Goal: Task Accomplishment & Management: Use online tool/utility

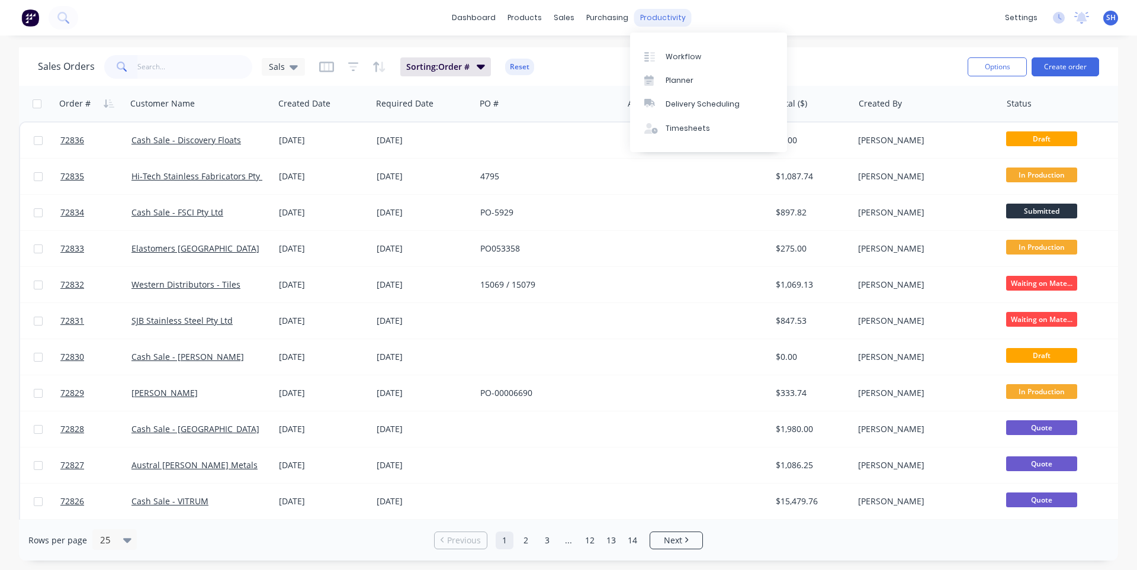
click at [658, 24] on div "productivity" at bounding box center [662, 18] width 57 height 18
click at [669, 47] on link "Workflow" at bounding box center [708, 56] width 157 height 24
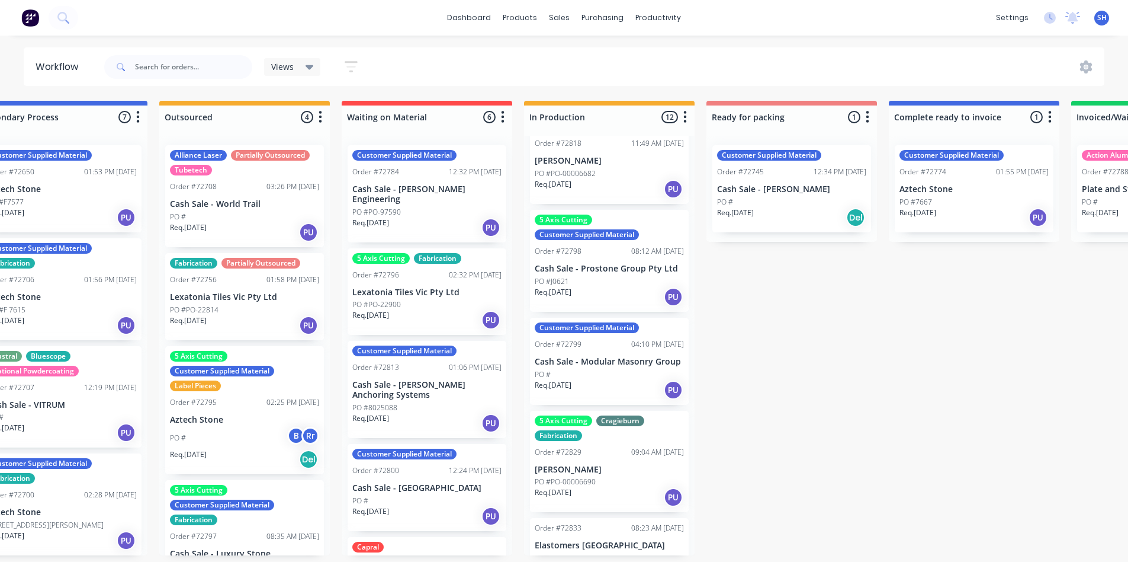
scroll to position [0, 338]
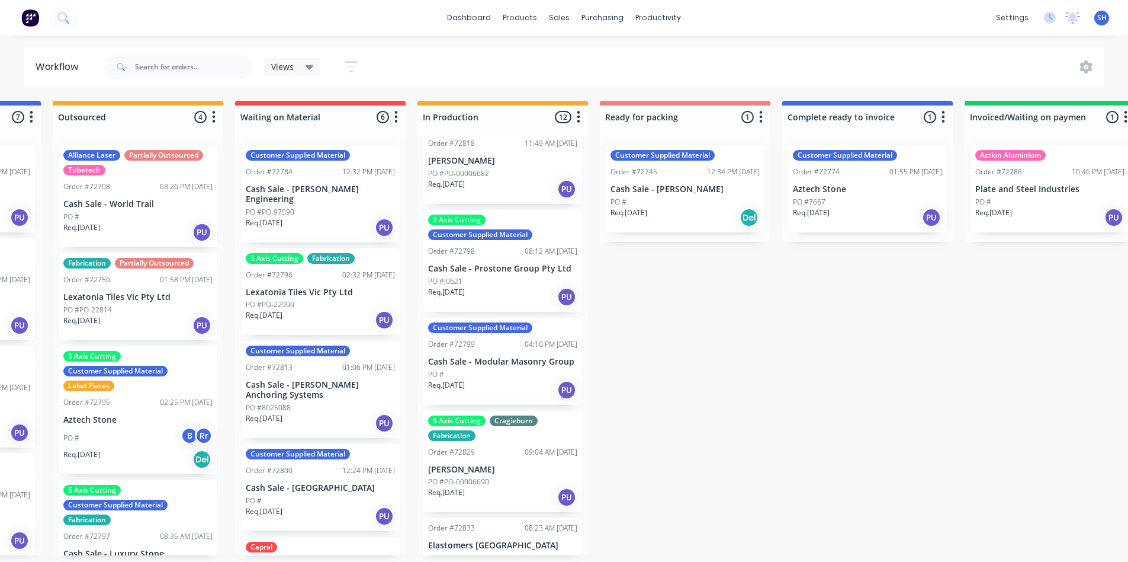
click at [655, 198] on div "PO #" at bounding box center [685, 202] width 149 height 11
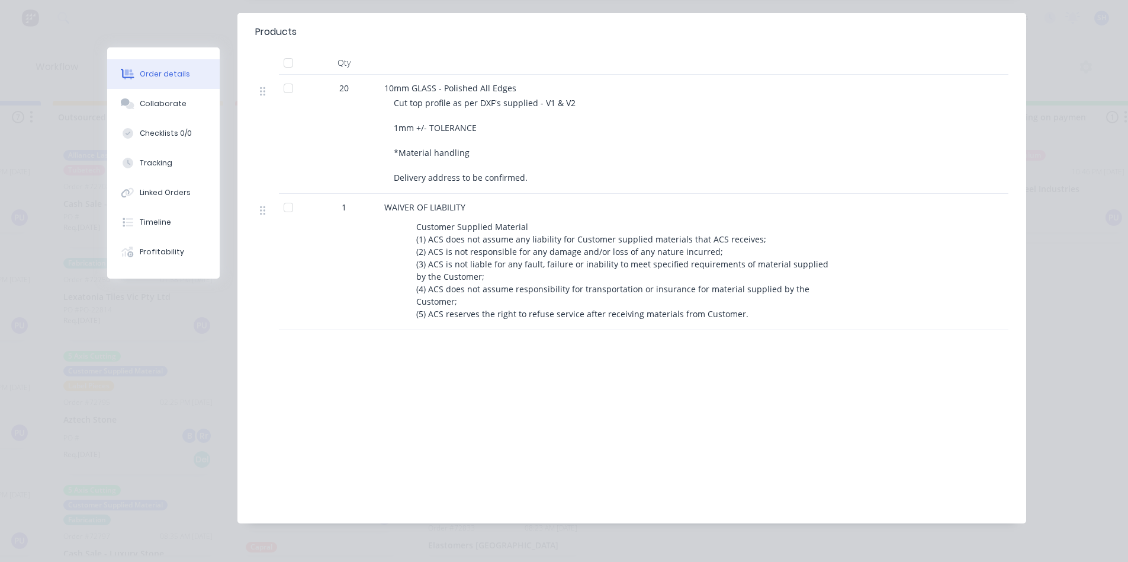
scroll to position [0, 0]
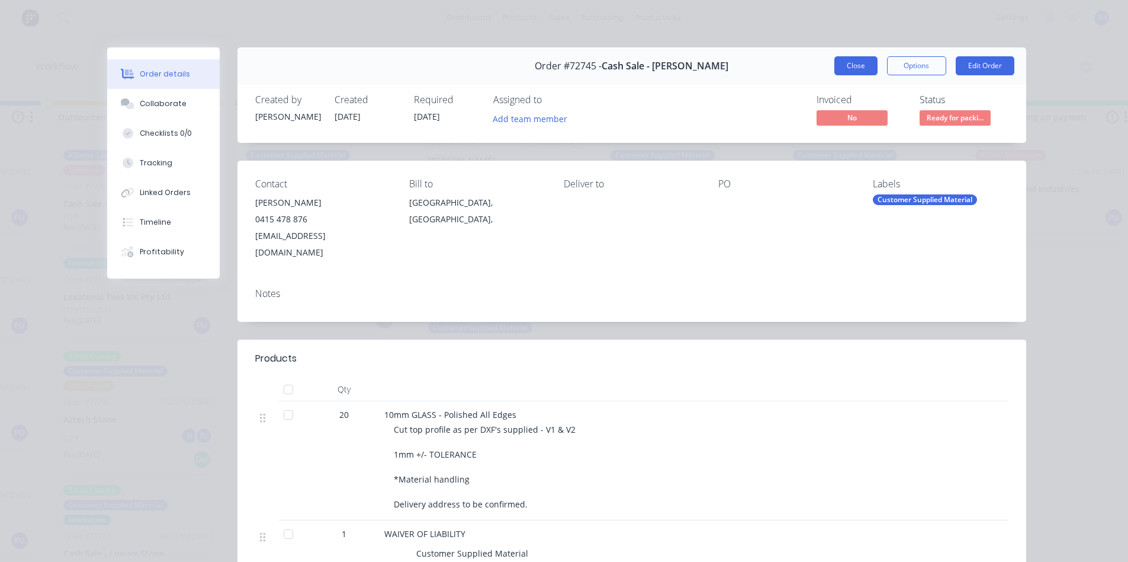
click at [855, 70] on button "Close" at bounding box center [856, 65] width 43 height 19
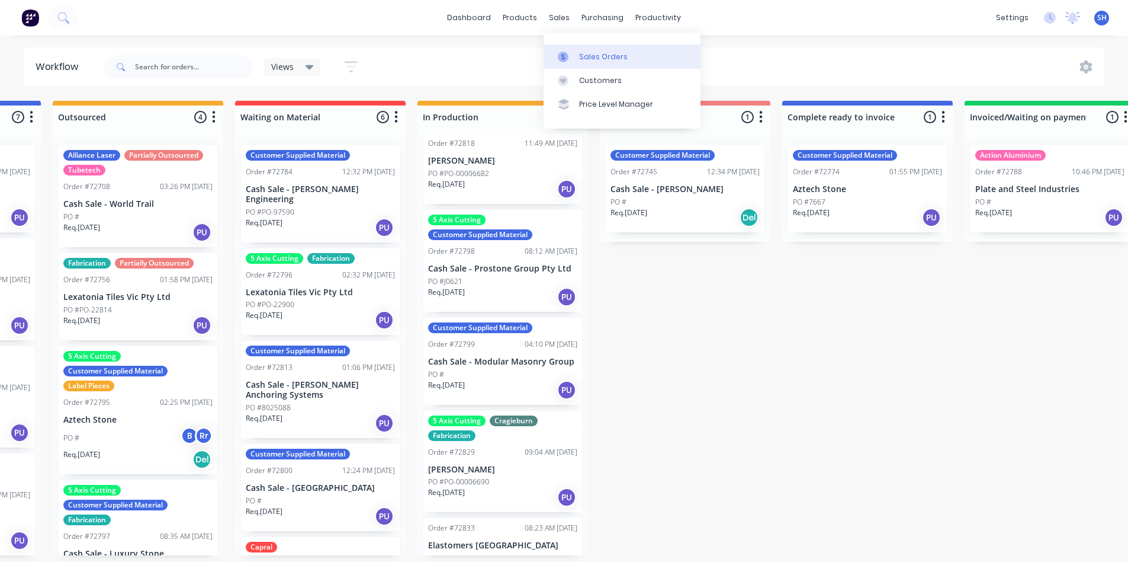
click at [572, 54] on div at bounding box center [567, 57] width 18 height 11
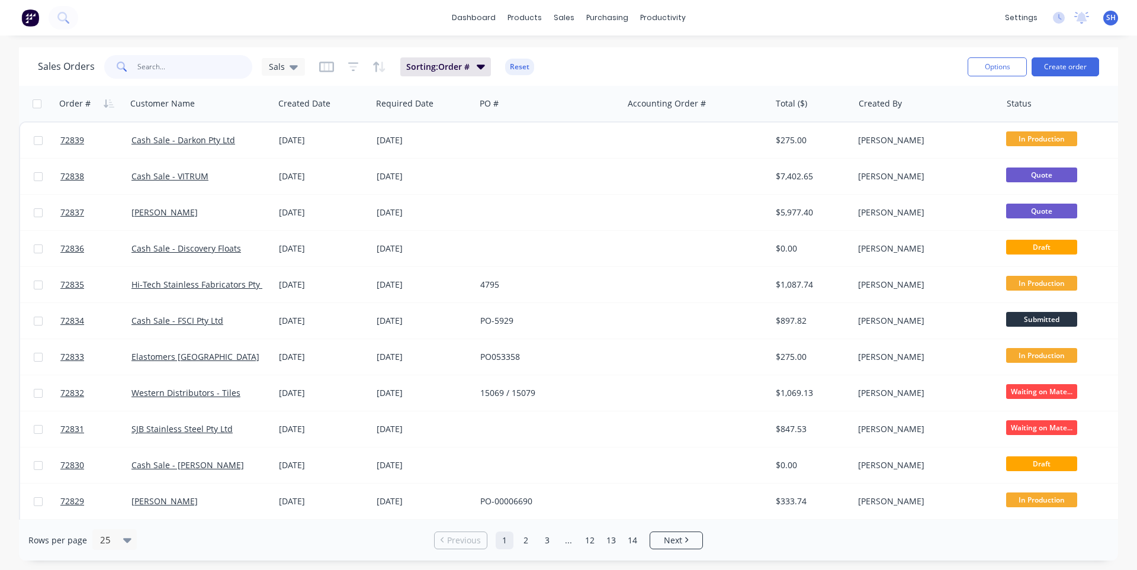
click at [196, 62] on input "text" at bounding box center [195, 67] width 116 height 24
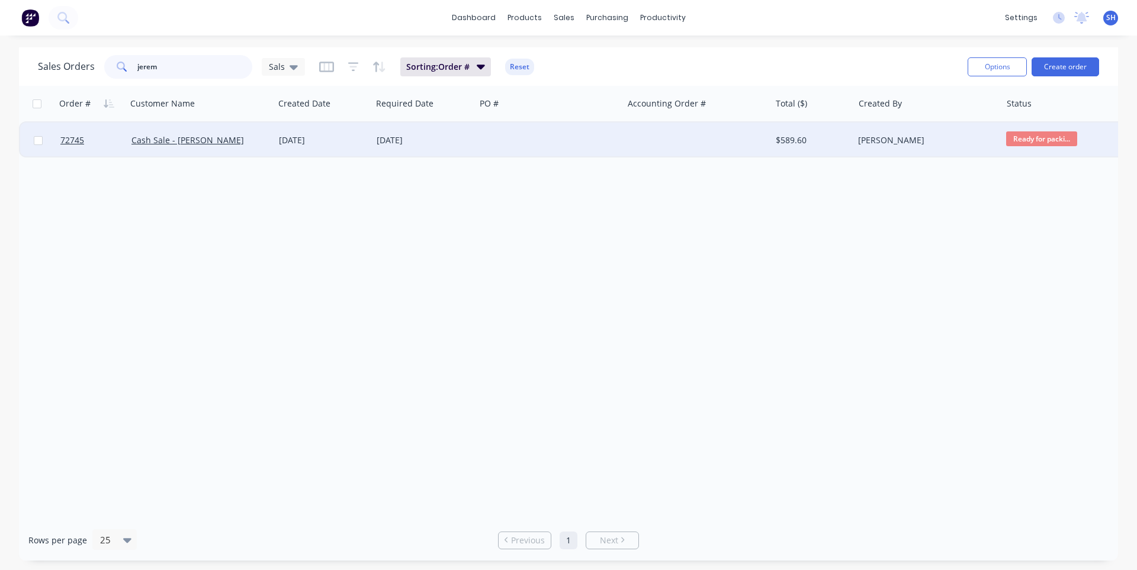
type input "jerem"
click at [506, 133] on div at bounding box center [549, 141] width 147 height 36
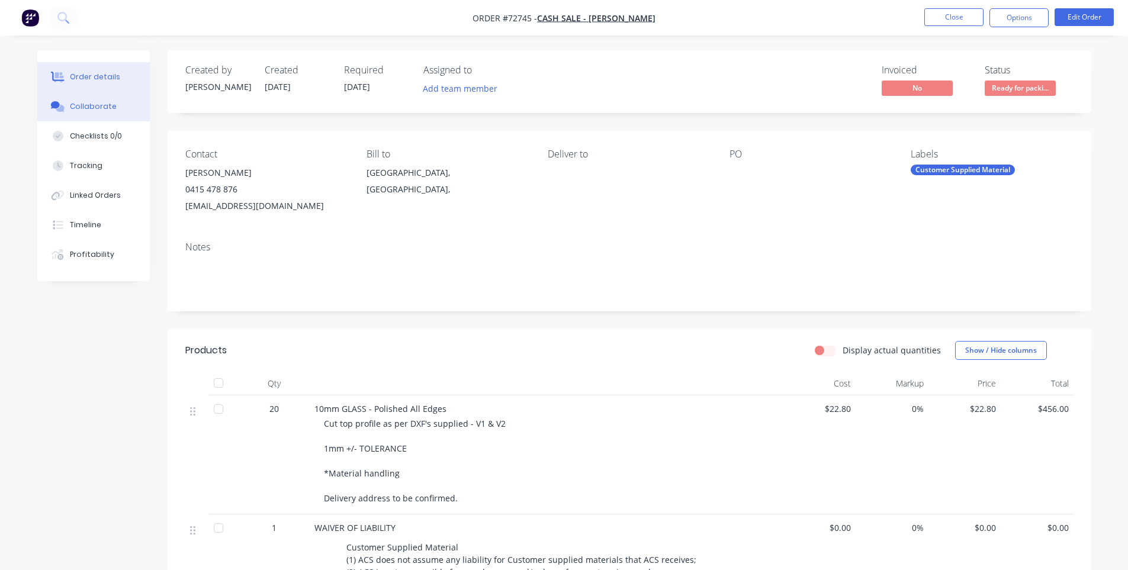
drag, startPoint x: 109, startPoint y: 105, endPoint x: 120, endPoint y: 120, distance: 18.2
click at [109, 105] on div "Collaborate" at bounding box center [93, 106] width 47 height 11
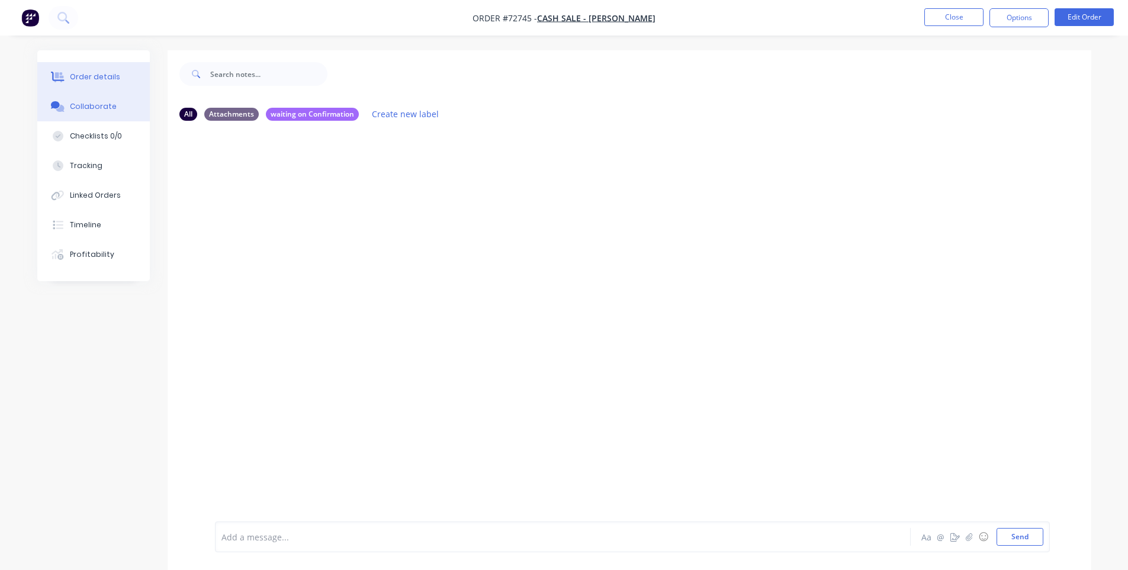
click at [88, 85] on button "Order details" at bounding box center [93, 77] width 113 height 30
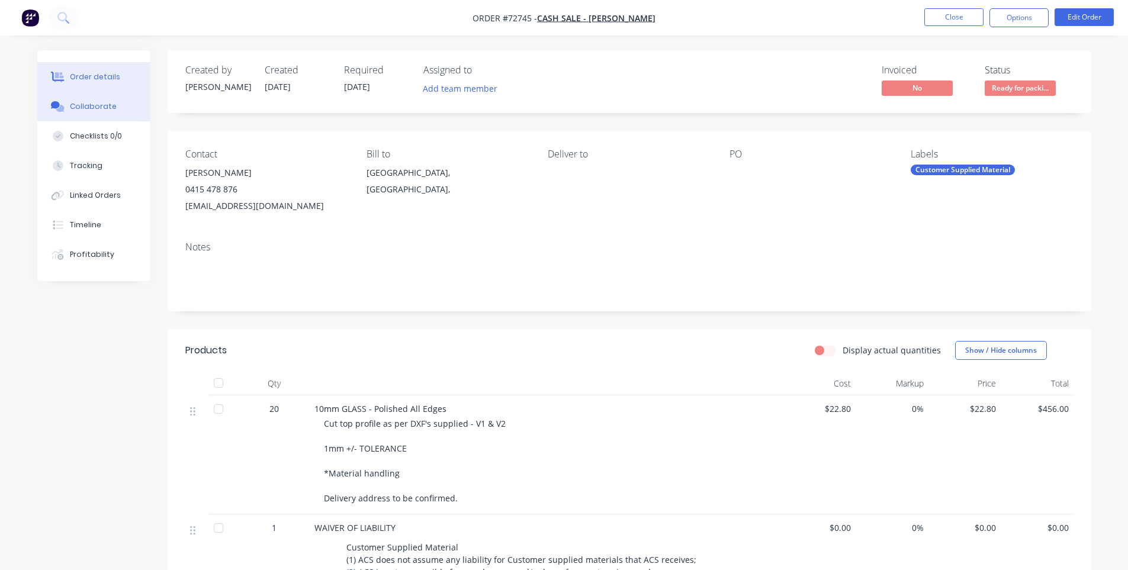
click at [88, 98] on button "Collaborate" at bounding box center [93, 107] width 113 height 30
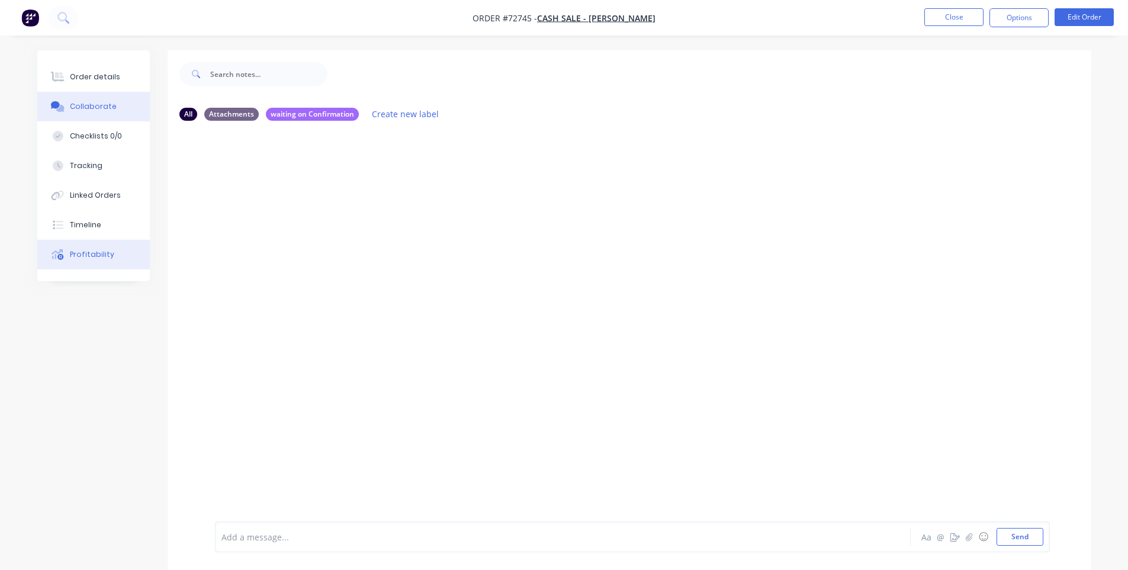
click at [111, 253] on button "Profitability" at bounding box center [93, 255] width 113 height 30
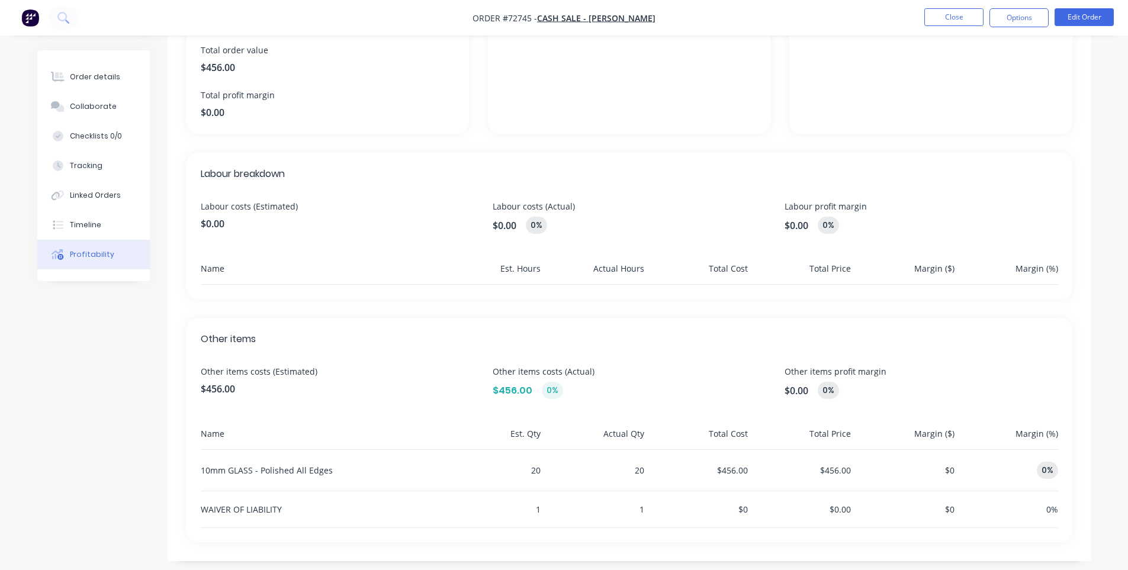
scroll to position [214, 0]
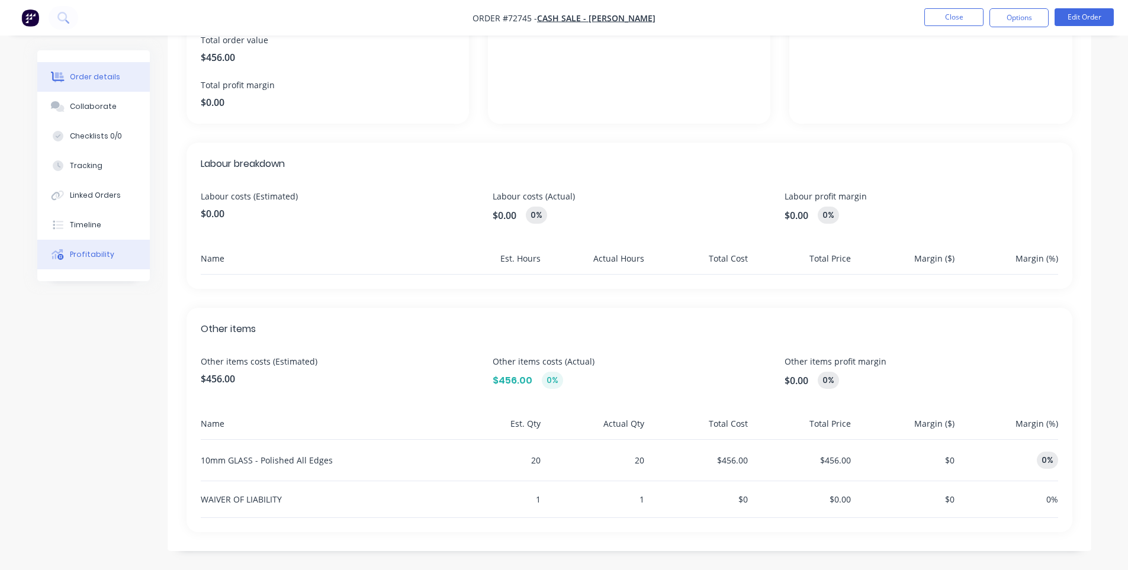
click at [76, 62] on button "Order details" at bounding box center [93, 77] width 113 height 30
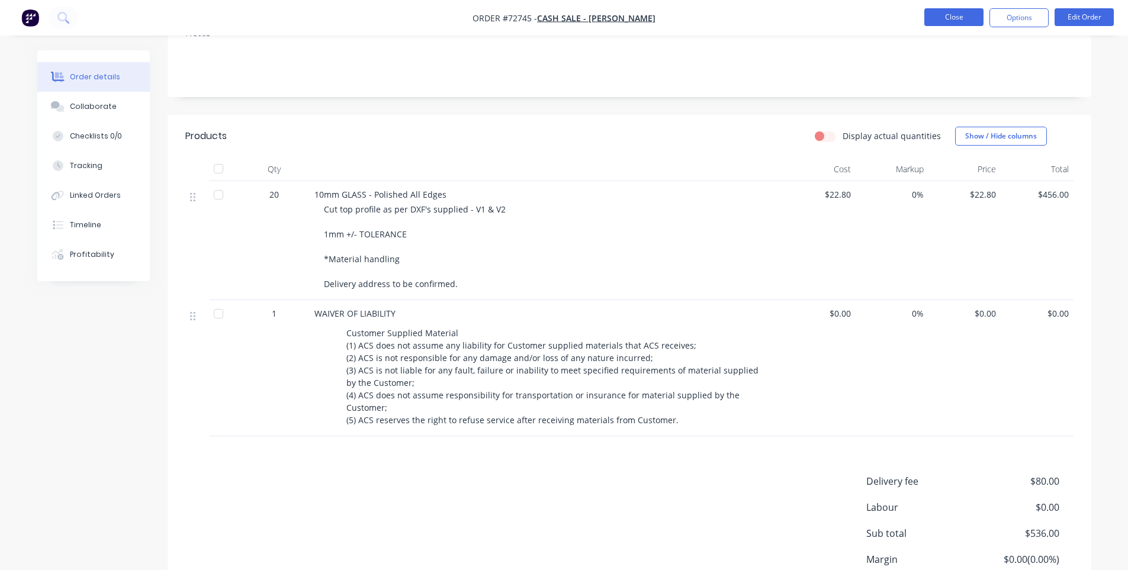
click at [965, 20] on button "Close" at bounding box center [954, 17] width 59 height 18
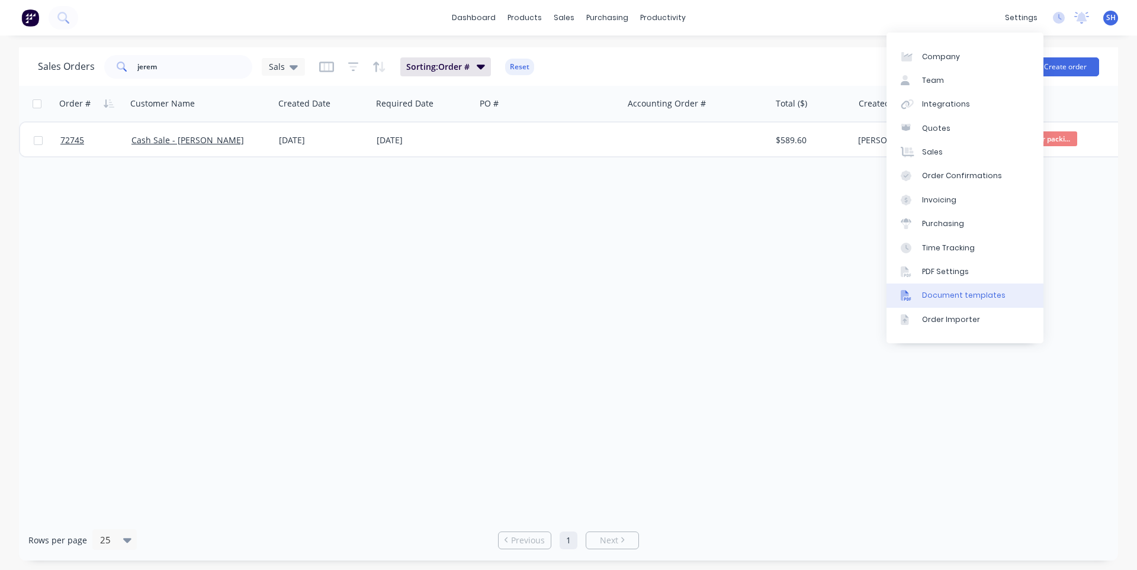
click at [960, 299] on div "Document templates" at bounding box center [964, 295] width 84 height 11
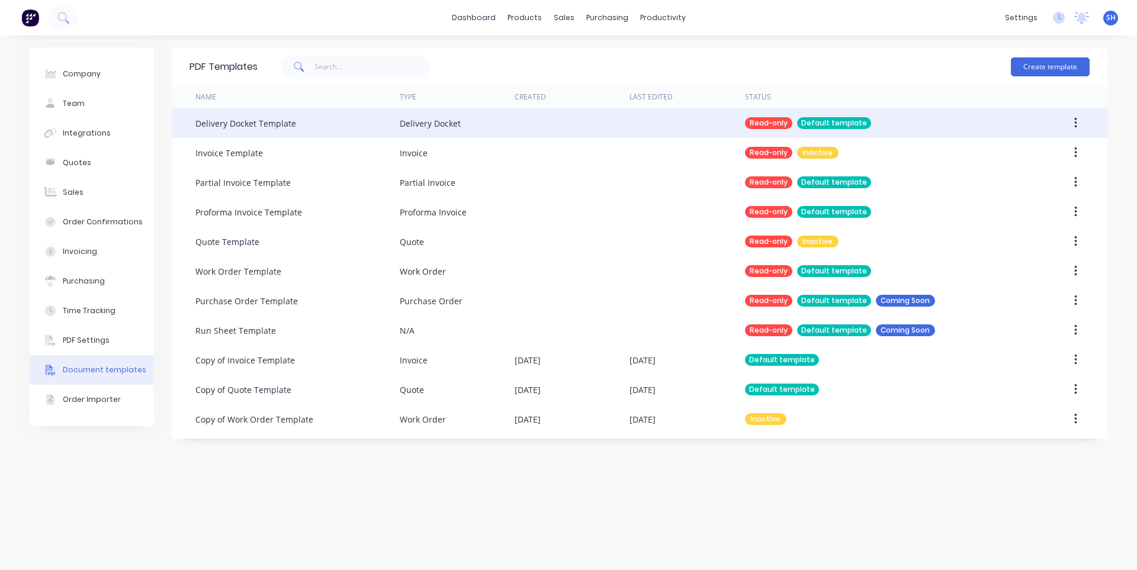
click at [768, 126] on div "Read-only" at bounding box center [768, 123] width 47 height 12
click at [494, 127] on div "Delivery Docket" at bounding box center [457, 123] width 115 height 30
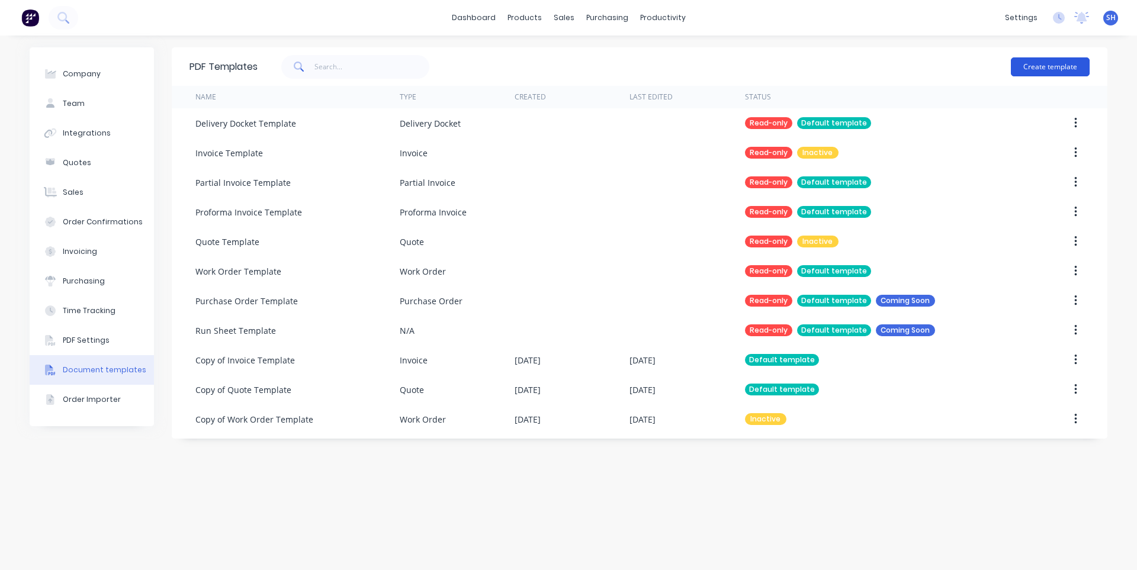
click at [1037, 62] on button "Create template" at bounding box center [1050, 66] width 79 height 19
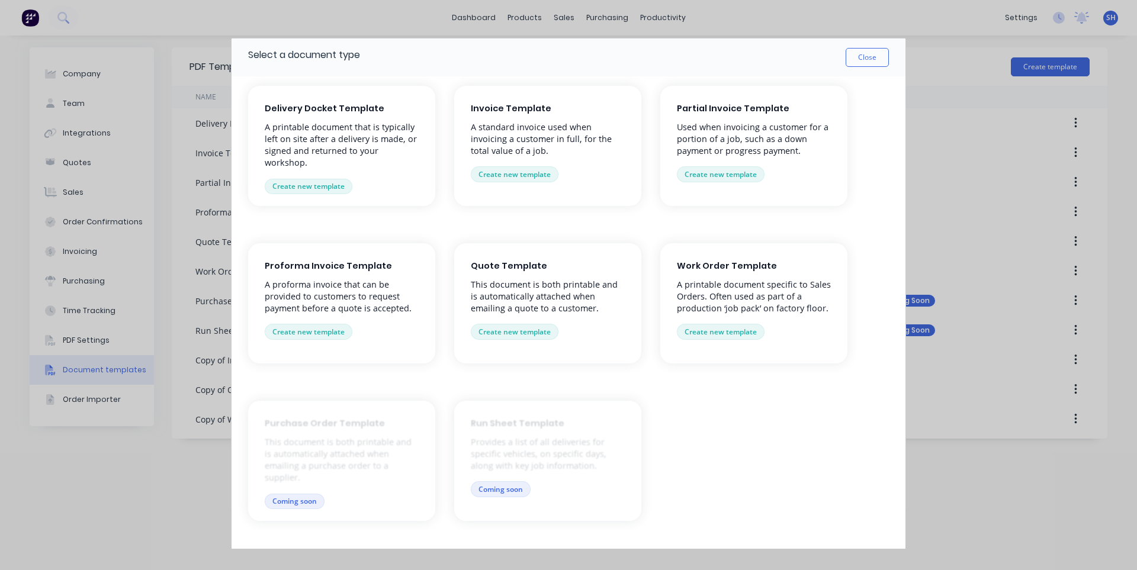
click at [341, 145] on p "A printable document that is typically left on site after a delivery is made, o…" at bounding box center [342, 145] width 154 height 48
click at [315, 185] on button "Create new template" at bounding box center [309, 186] width 88 height 15
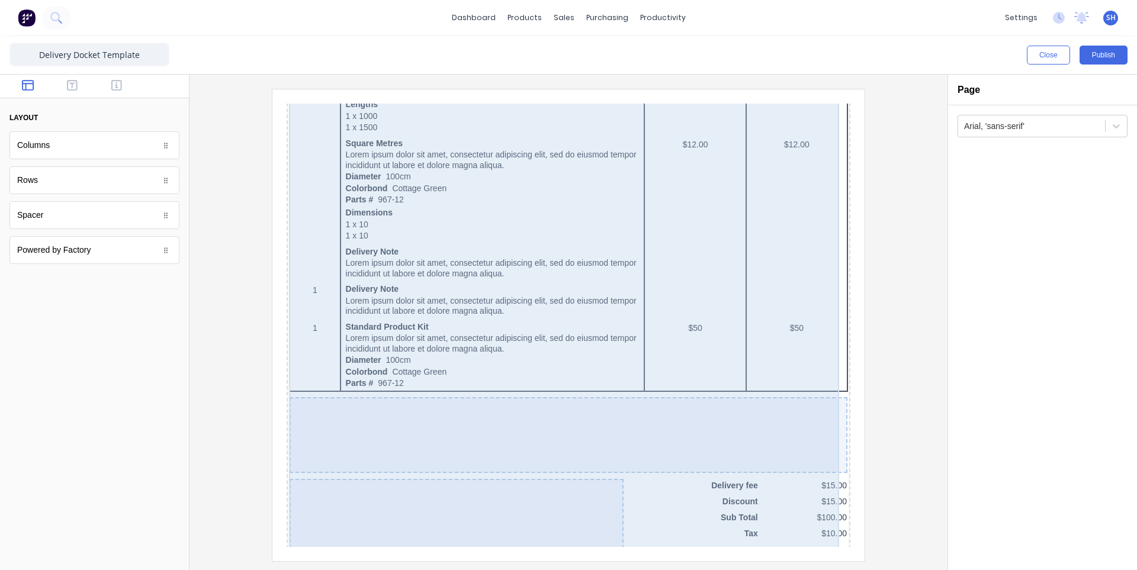
scroll to position [705, 0]
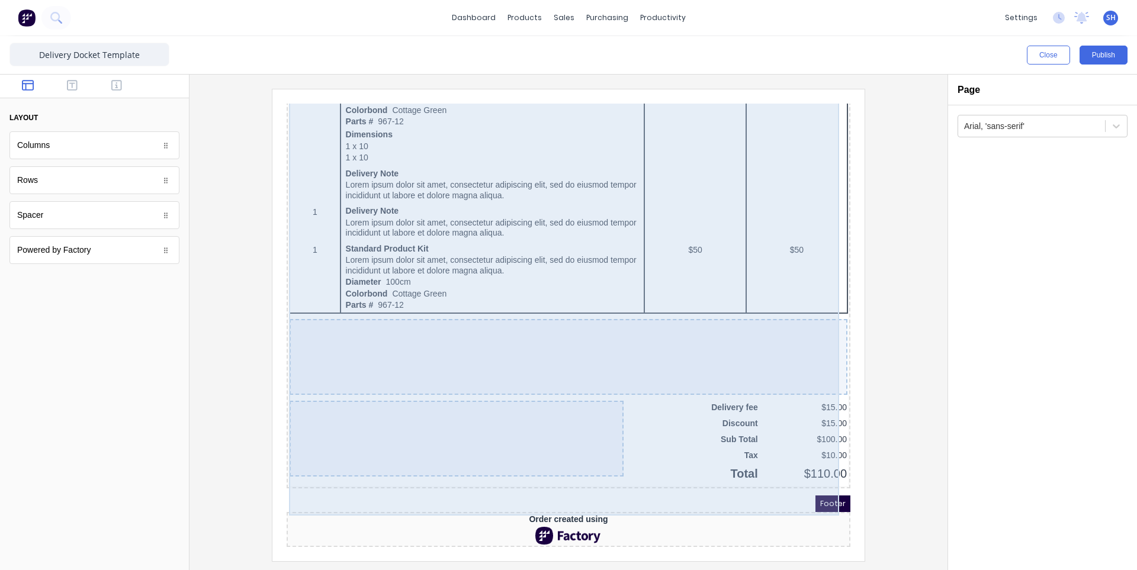
click at [743, 442] on div "QTY DESCRIPTION EACH TOTAL 1 Basic Product Lorem ipsum dolor sit amet, consecte…" at bounding box center [554, 91] width 559 height 761
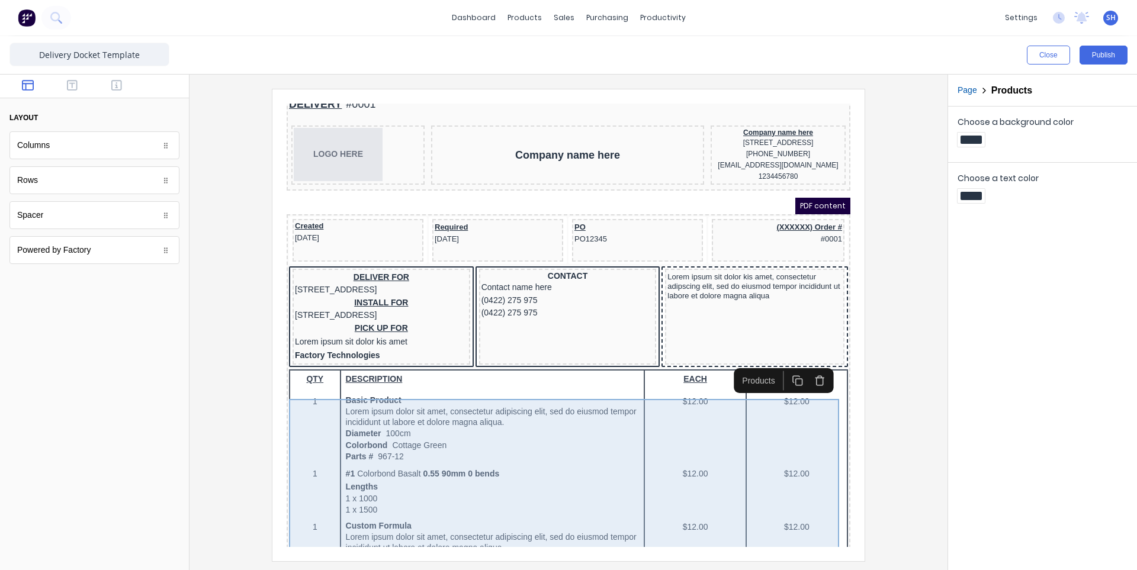
scroll to position [0, 0]
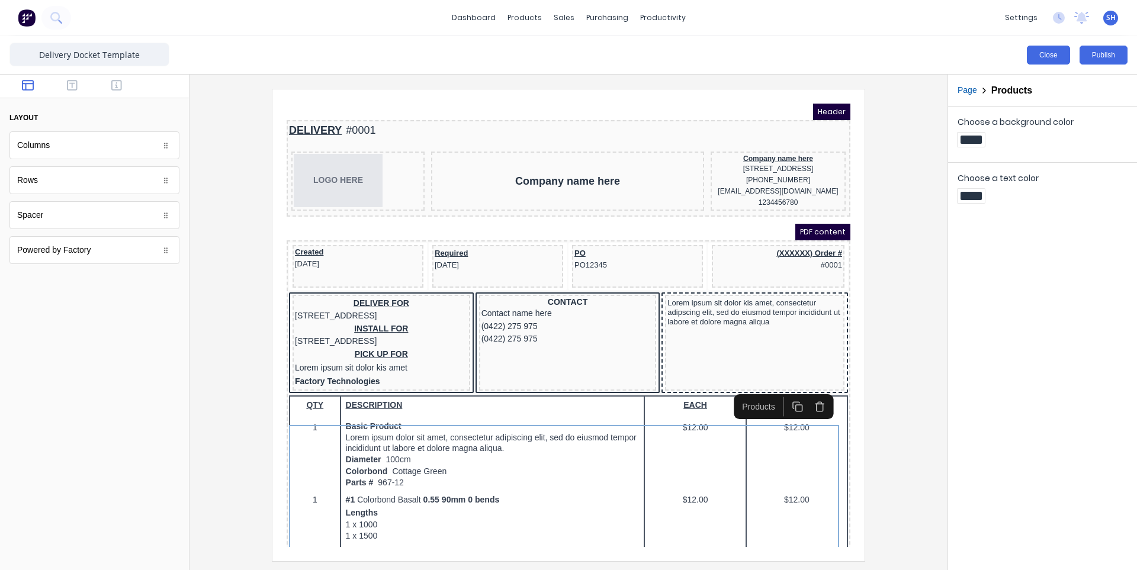
click at [1054, 48] on button "Close" at bounding box center [1048, 55] width 43 height 19
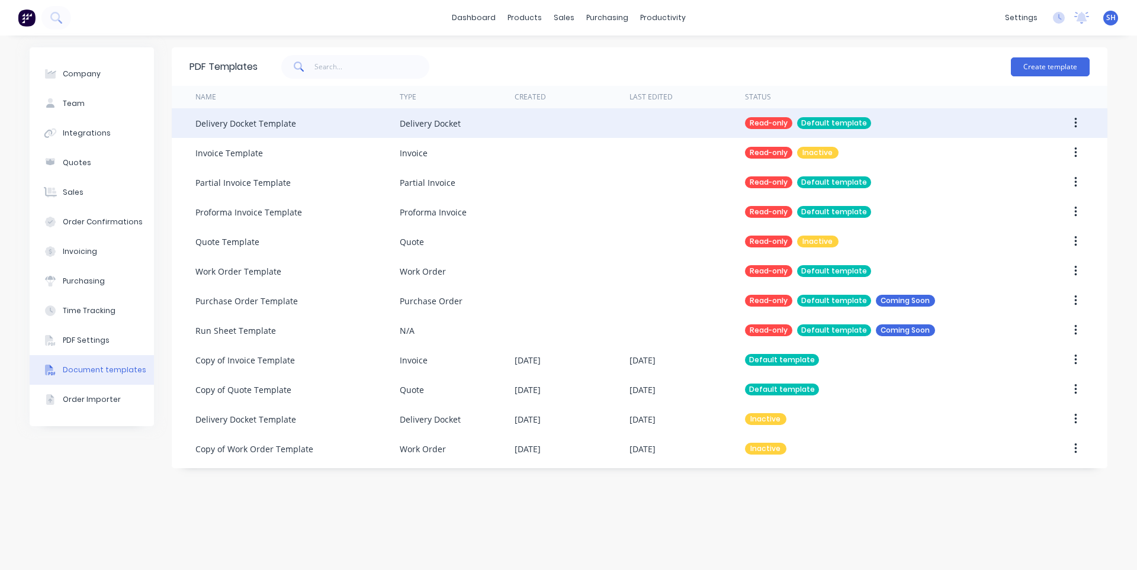
click at [780, 121] on div "Read-only" at bounding box center [768, 123] width 47 height 12
click at [383, 127] on div "Delivery Docket Template" at bounding box center [297, 123] width 204 height 30
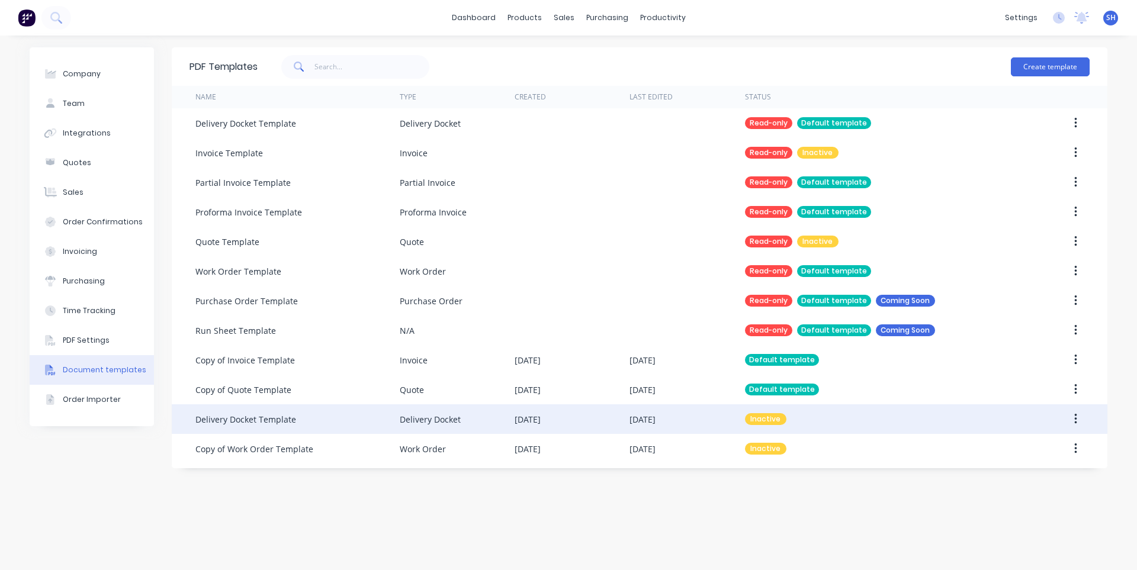
click at [393, 419] on div "Delivery Docket Template" at bounding box center [297, 420] width 204 height 30
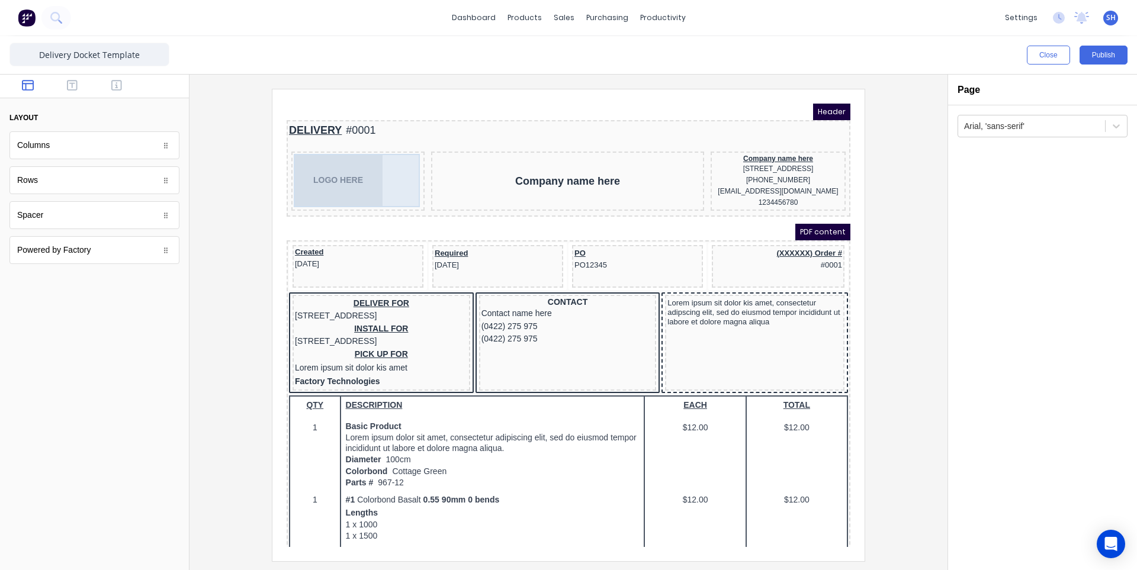
click at [332, 175] on div "LOGO HERE" at bounding box center [344, 166] width 129 height 53
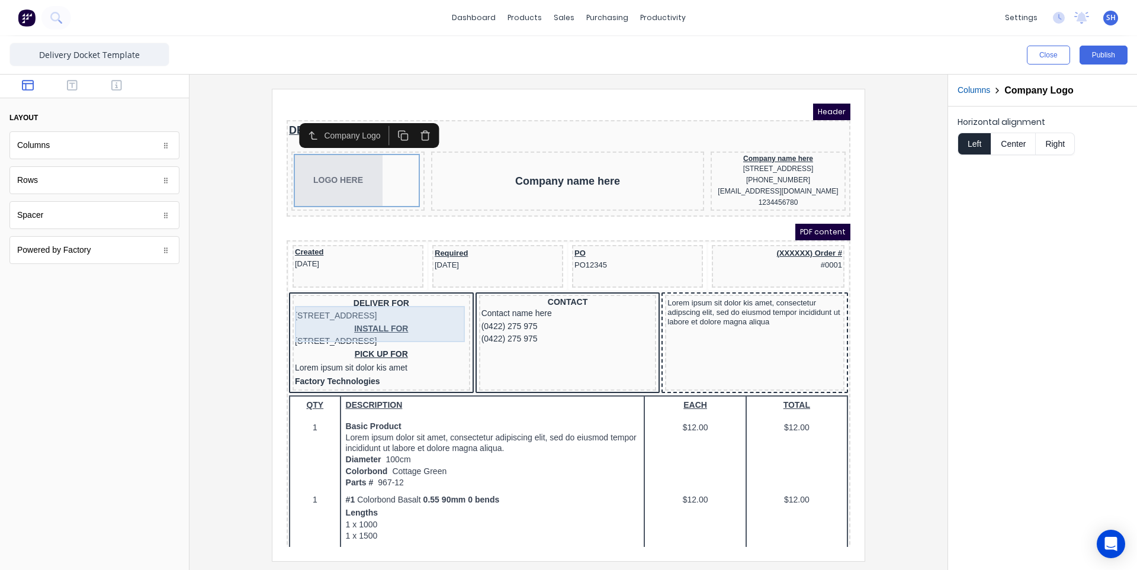
click at [363, 309] on div "DELIVER FOR 234 Beach Road Gold Coast, Queensland, Australia" at bounding box center [367, 295] width 173 height 25
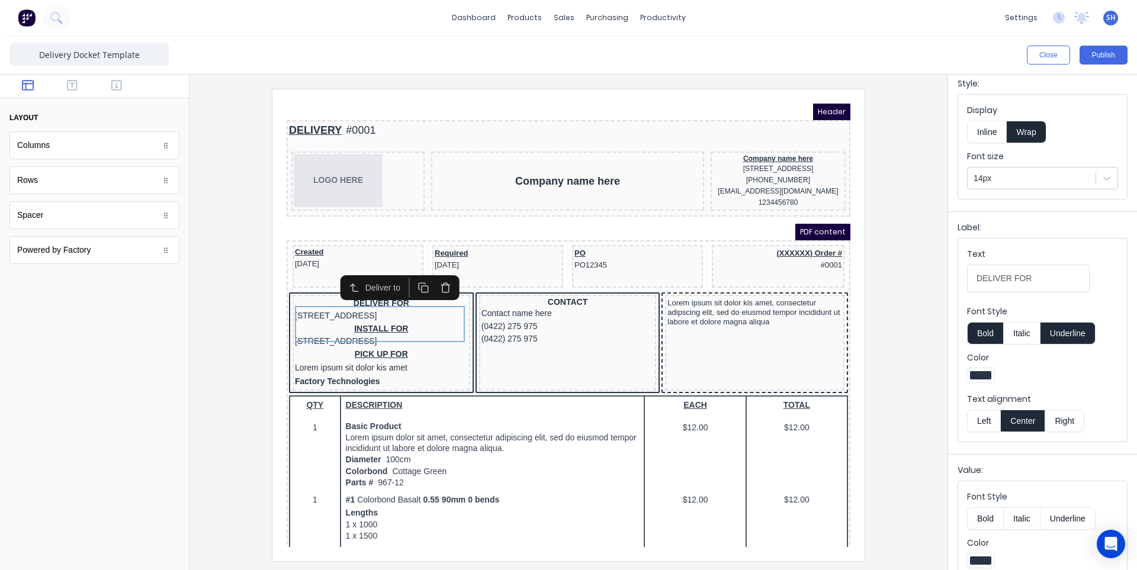
scroll to position [59, 0]
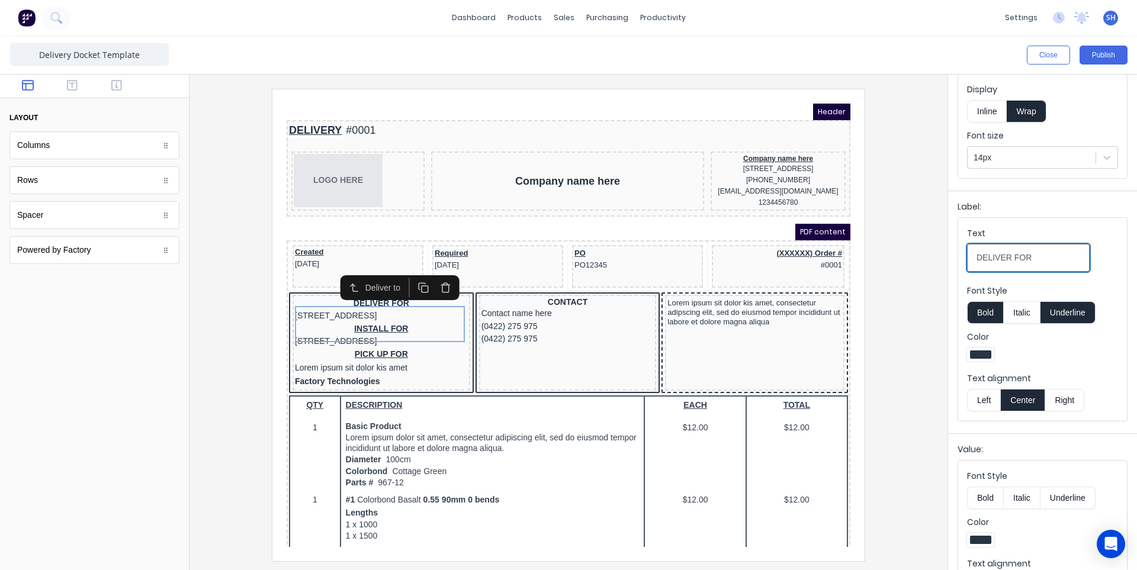
click at [1035, 255] on input "DELIVER FOR" at bounding box center [1028, 258] width 123 height 28
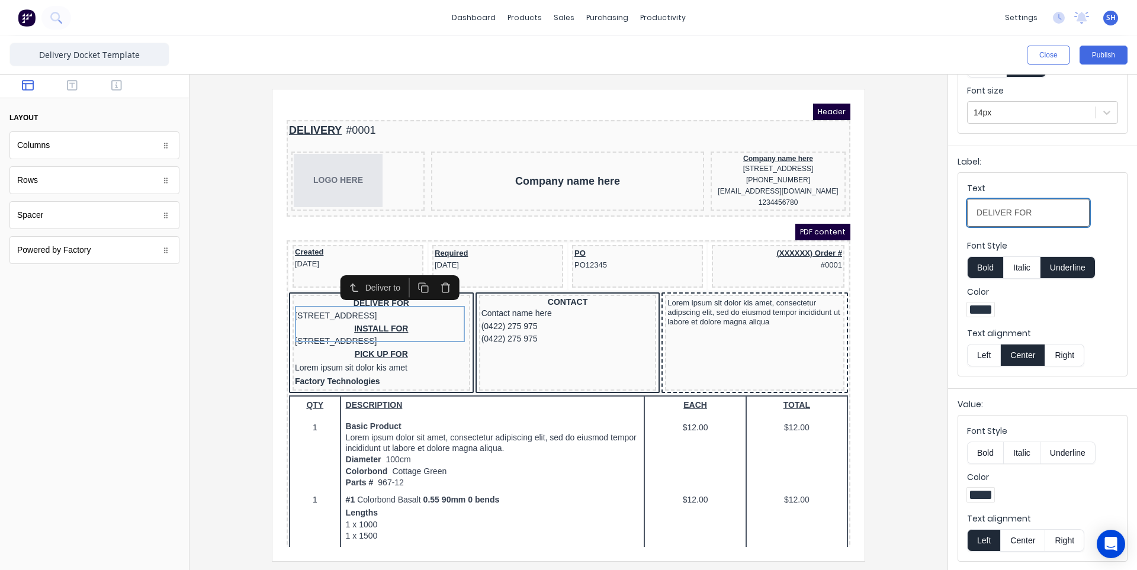
scroll to position [0, 0]
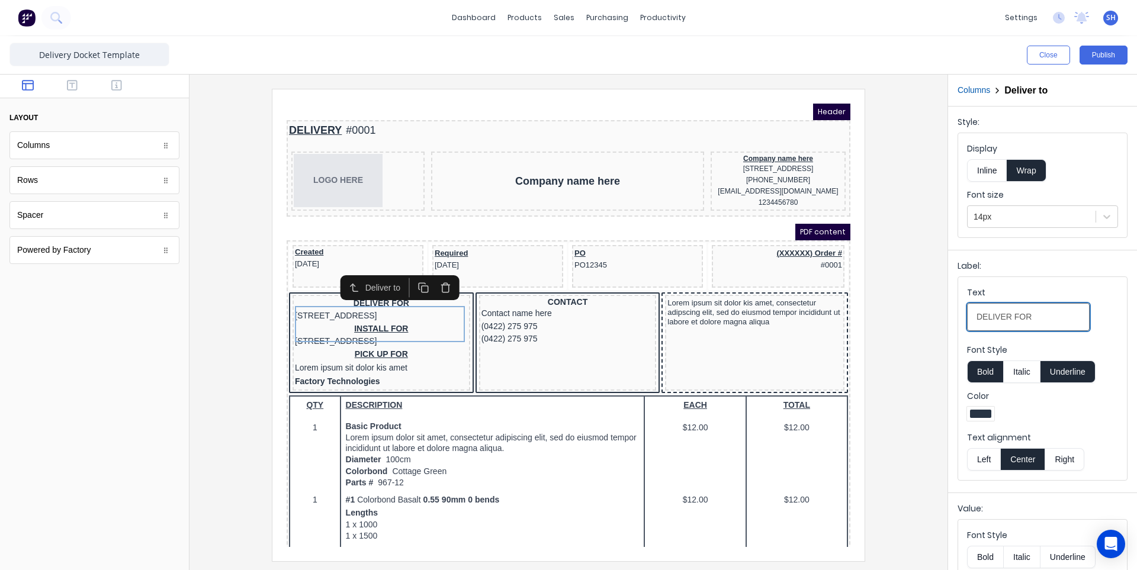
click at [1026, 316] on input "DELIVER FOR" at bounding box center [1028, 317] width 123 height 28
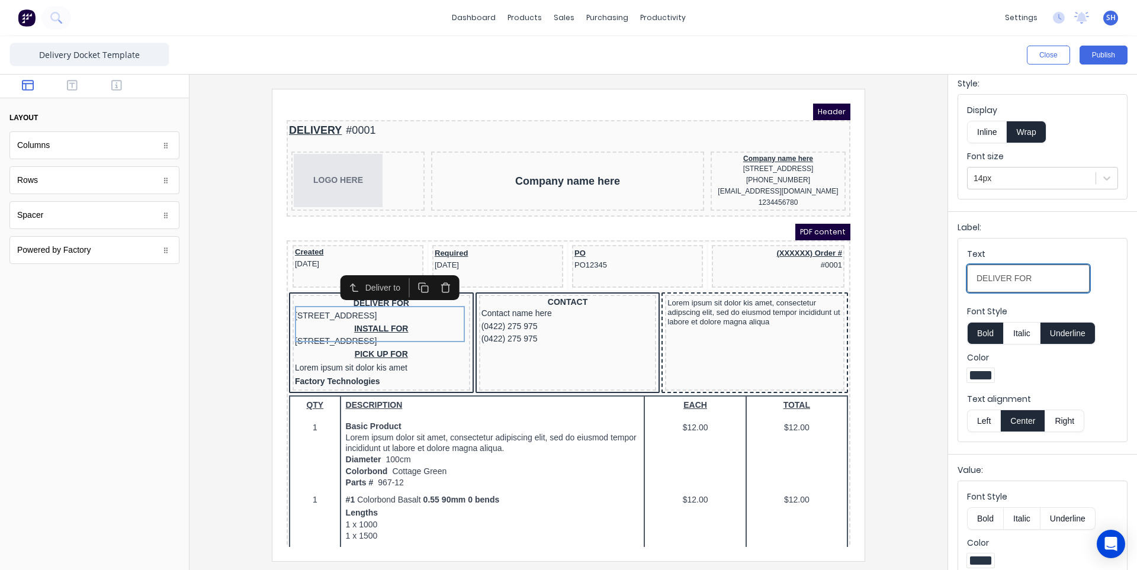
scroll to position [59, 0]
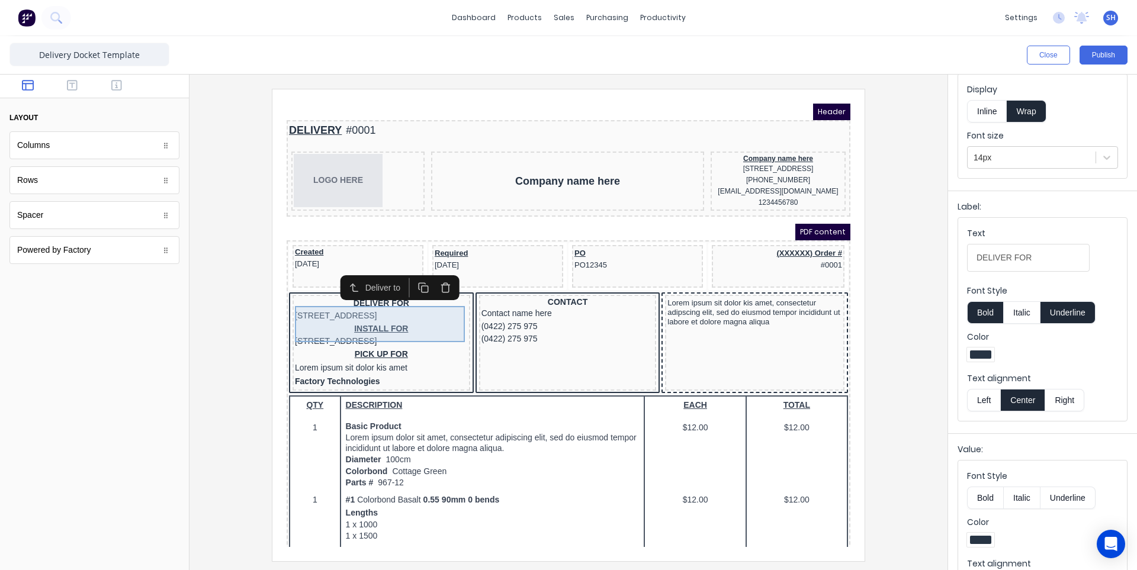
click at [318, 309] on div "DELIVER FOR 234 Beach Road Gold Coast, Queensland, Australia" at bounding box center [367, 295] width 173 height 25
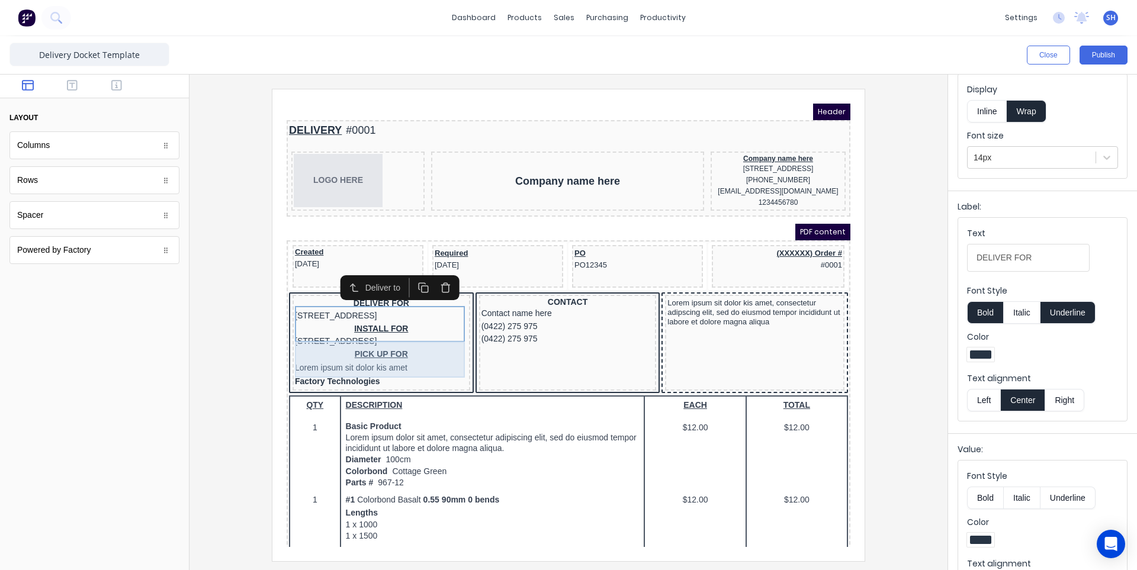
click at [327, 334] on div "INSTALL FOR 234 Beach Road Gold Coast, Queensland, Australia" at bounding box center [367, 321] width 173 height 25
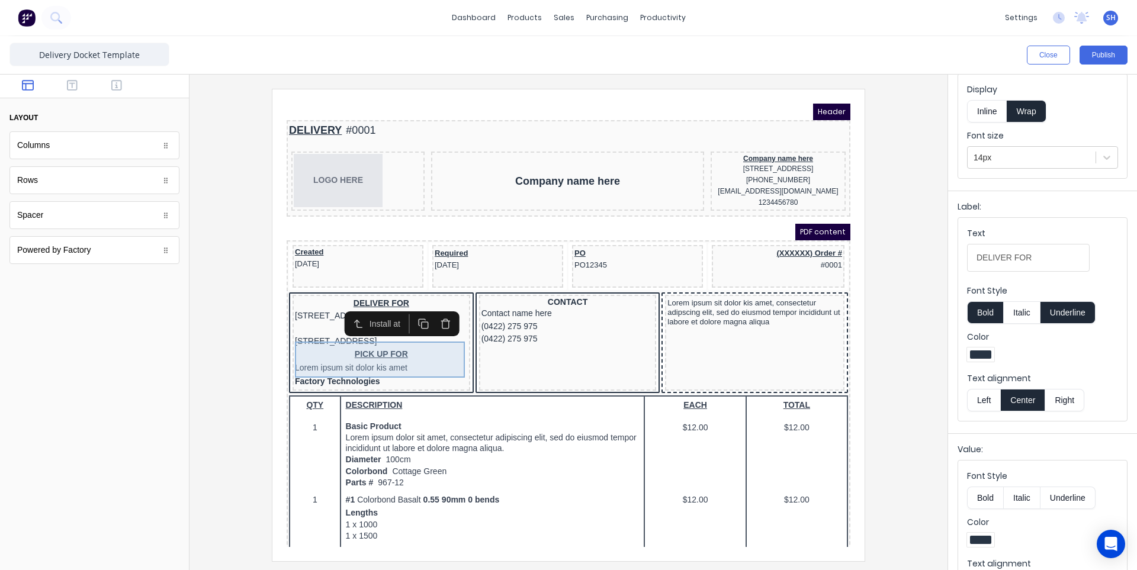
scroll to position [0, 0]
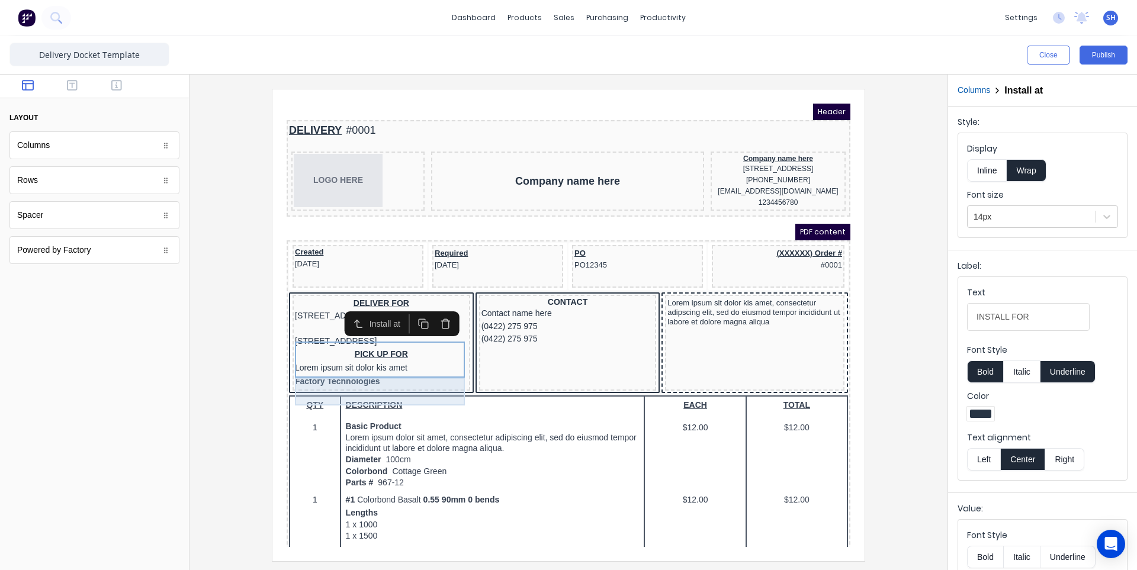
click at [327, 362] on div "PICK UP FOR Lorem ipsum sit dolor kis amet" at bounding box center [367, 348] width 173 height 28
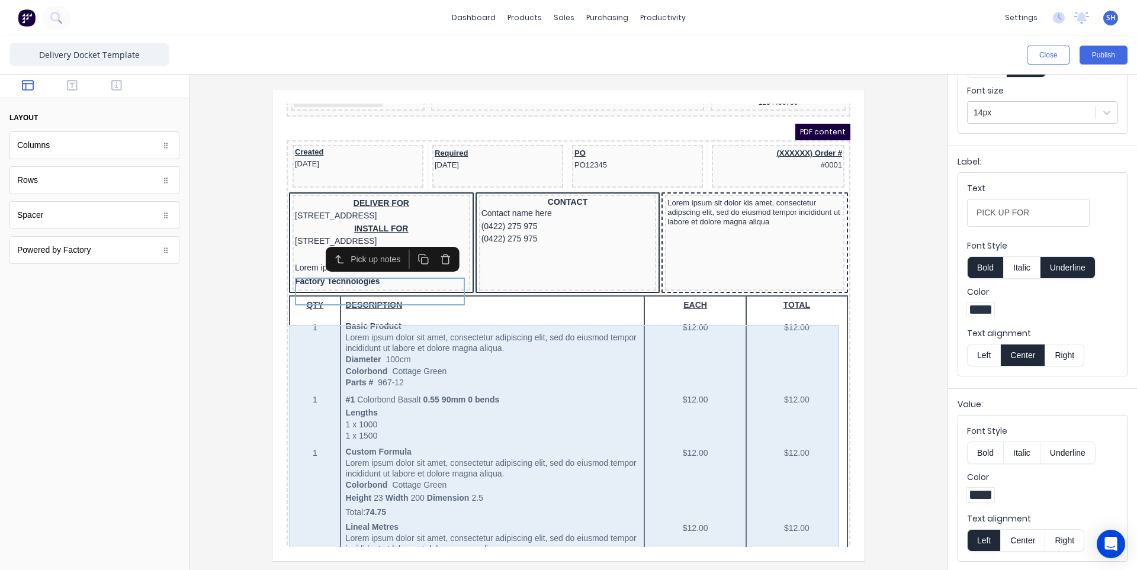
scroll to position [59, 0]
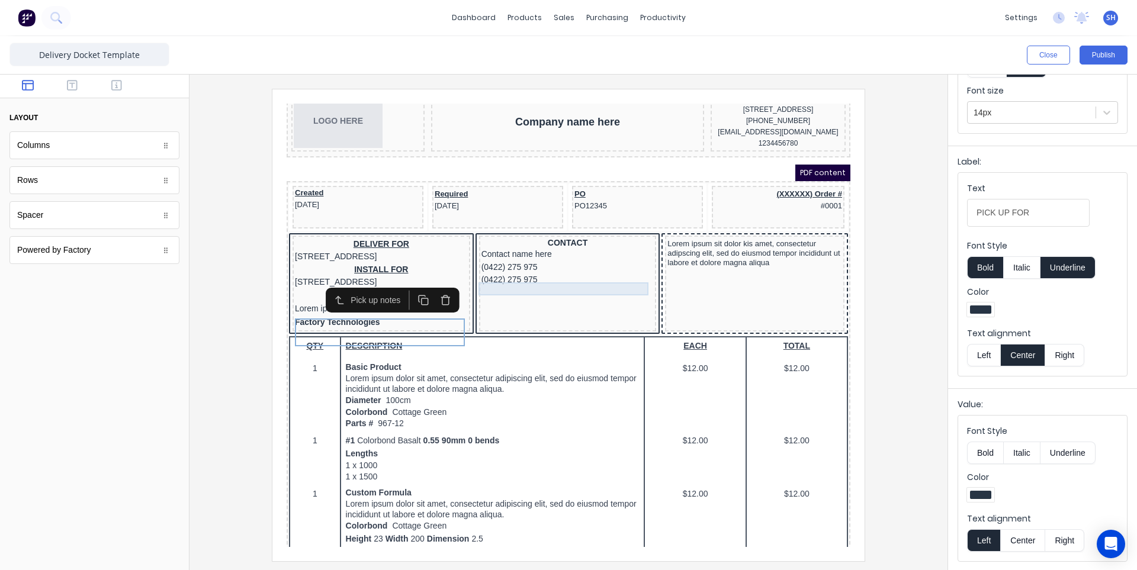
click at [540, 270] on div "(0422) 275 975" at bounding box center [553, 265] width 173 height 13
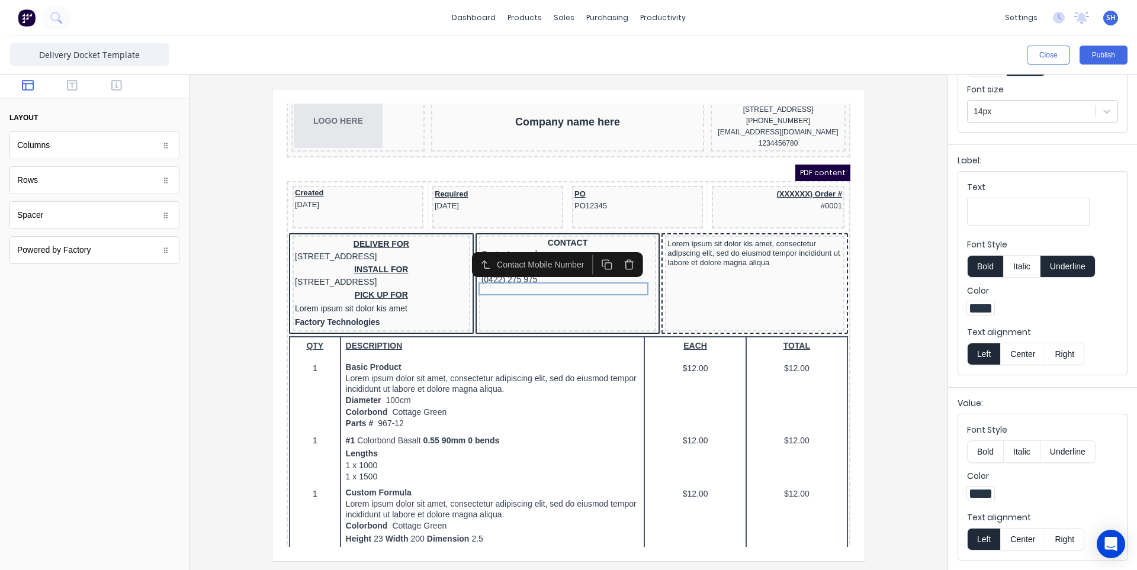
scroll to position [114, 0]
click at [359, 249] on div "DELIVER FOR 234 Beach Road Gold Coast, Queensland, Australia" at bounding box center [367, 236] width 173 height 25
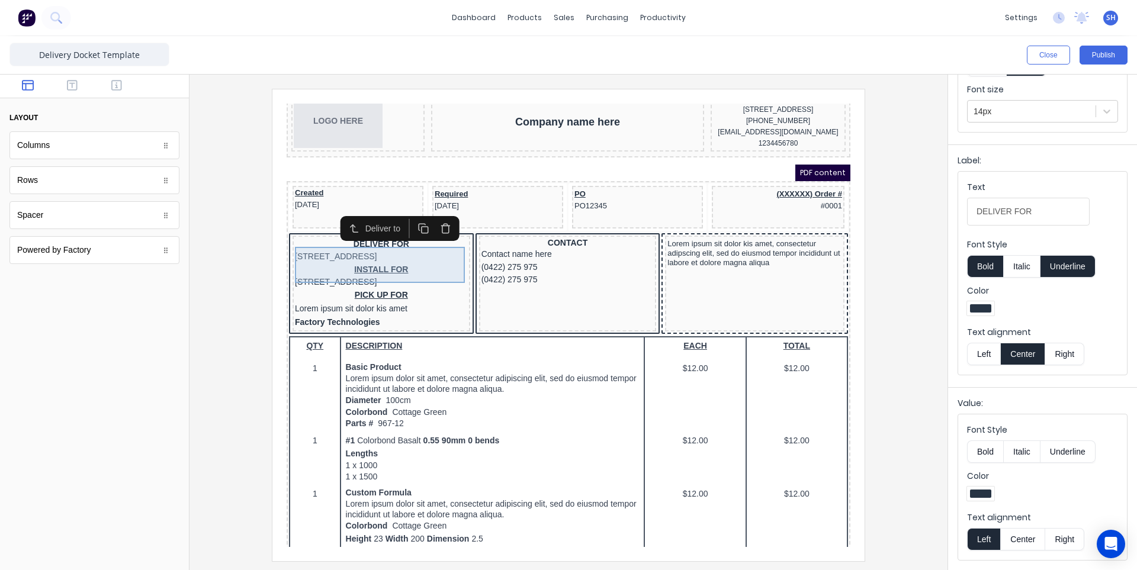
scroll to position [0, 0]
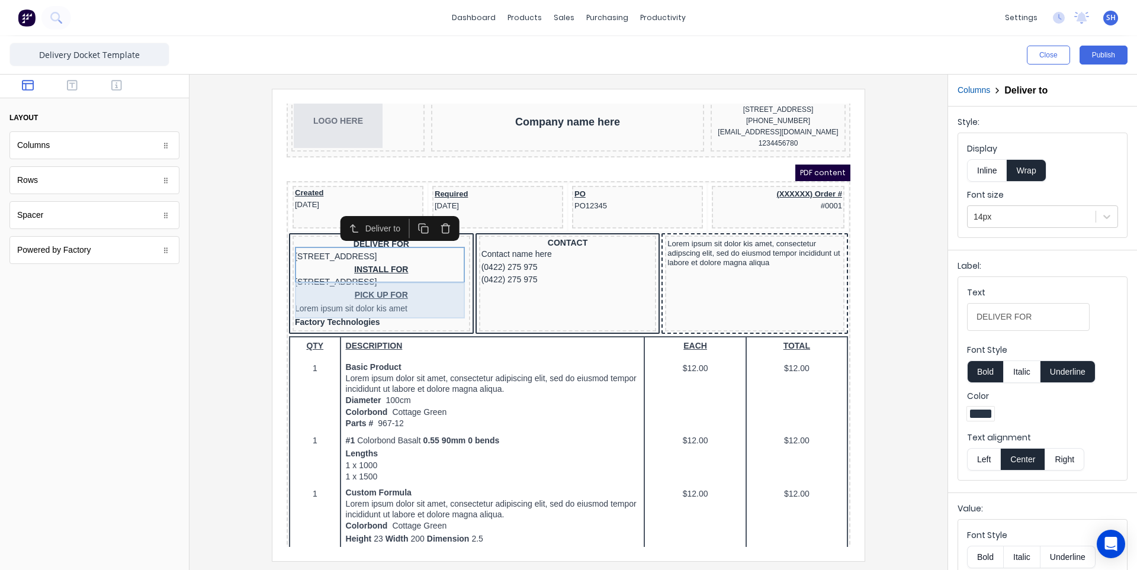
click at [352, 275] on div "INSTALL FOR 234 Beach Road Gold Coast, Queensland, Australia" at bounding box center [367, 261] width 173 height 25
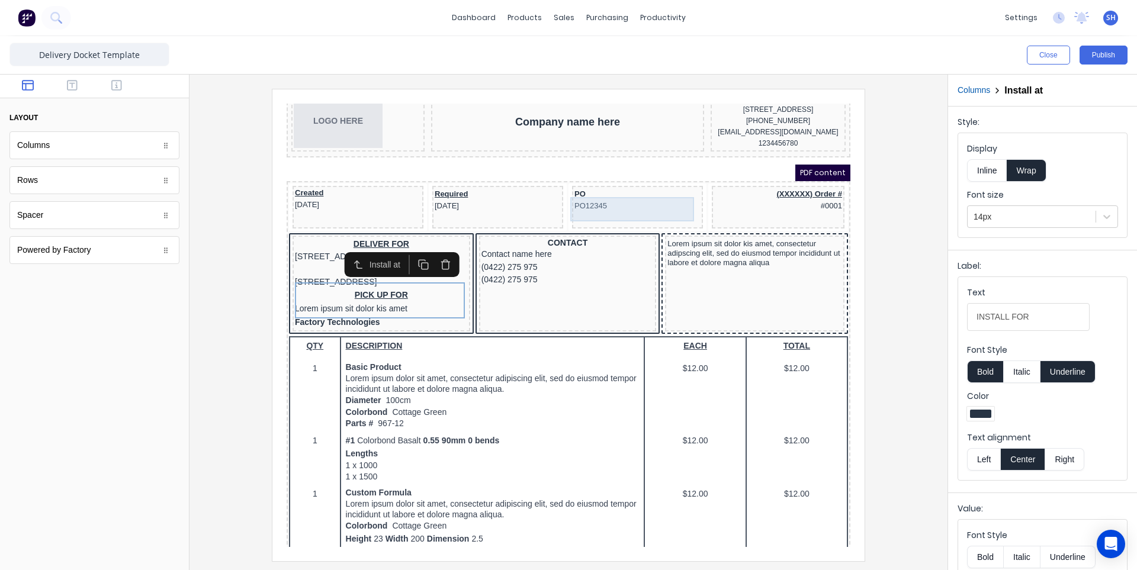
click at [572, 198] on div "PO PO12345" at bounding box center [623, 186] width 126 height 24
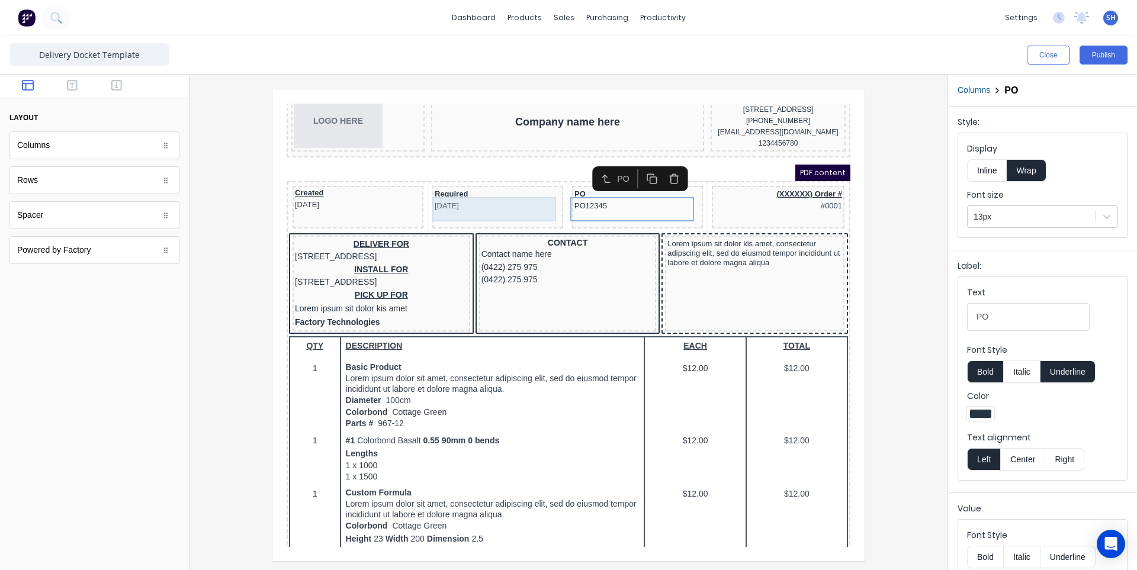
click at [455, 197] on div "Required 29/10/2024" at bounding box center [484, 186] width 126 height 24
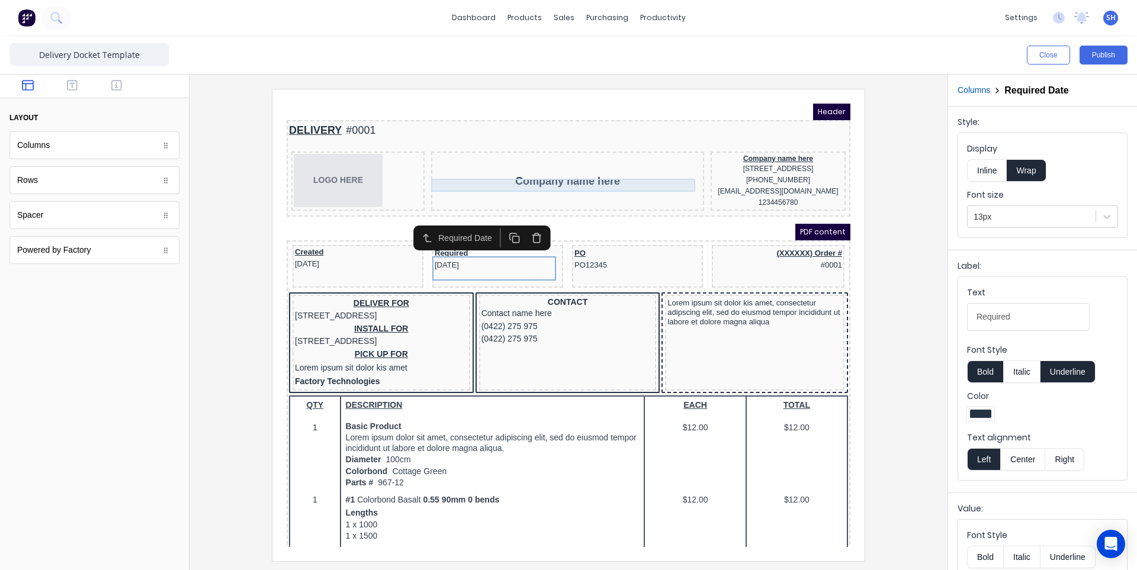
click at [523, 174] on div "Company name here" at bounding box center [553, 167] width 268 height 13
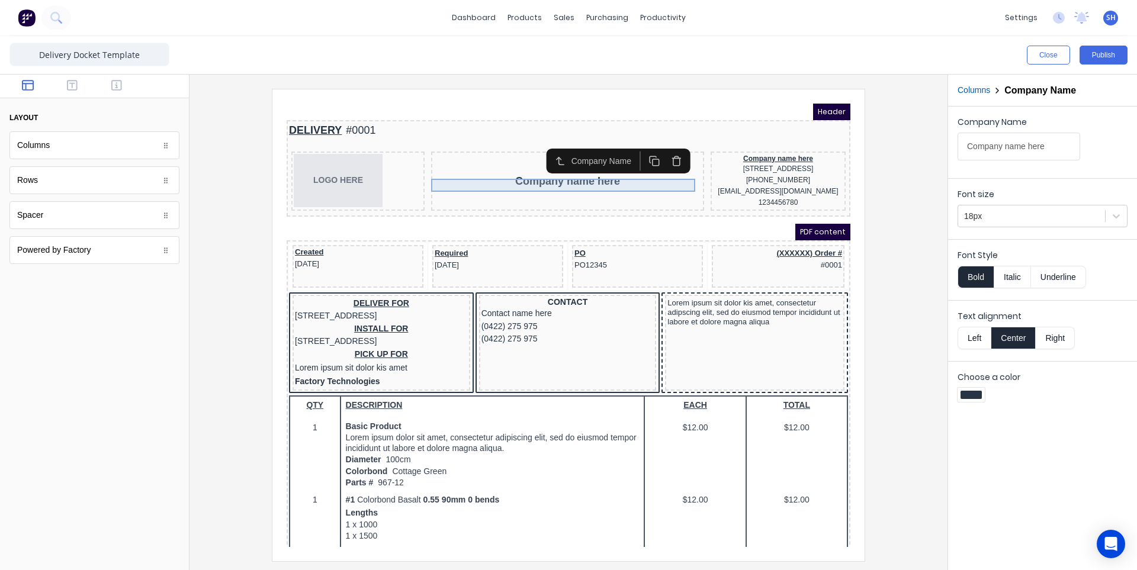
click at [527, 169] on div "Company name here" at bounding box center [553, 167] width 268 height 13
click at [995, 147] on input "Company name here" at bounding box center [1019, 147] width 123 height 28
drag, startPoint x: 994, startPoint y: 145, endPoint x: 956, endPoint y: 145, distance: 37.9
click at [956, 145] on div "Company Name Company name here" at bounding box center [1042, 140] width 189 height 67
type input "Aztech Cutting Solutions"
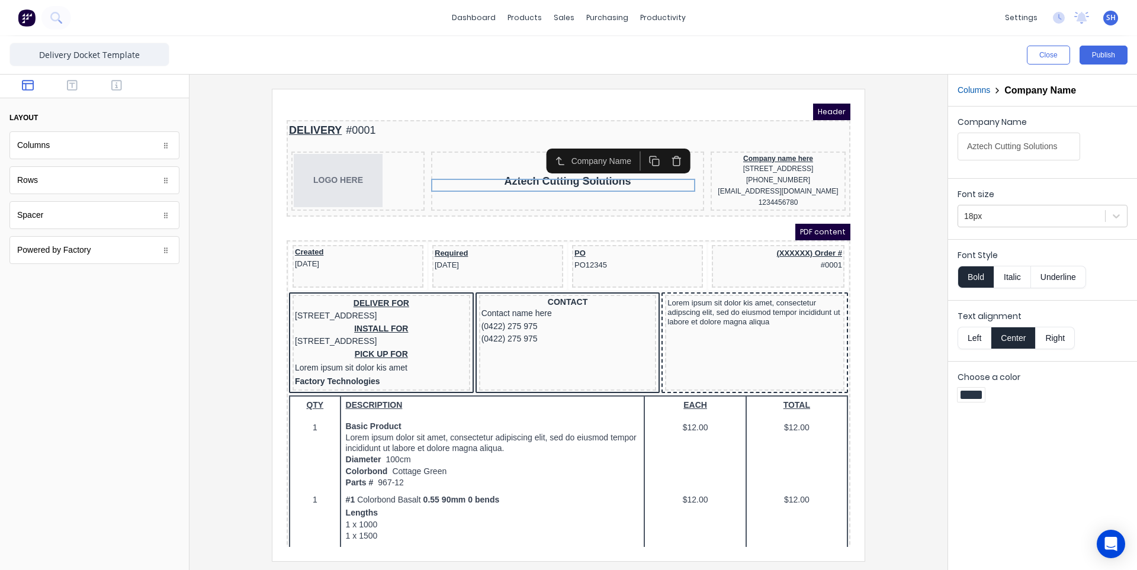
click at [1013, 175] on form "Company Name Aztech Cutting Solutions Font size 18px Font Style Bold Italic Und…" at bounding box center [1042, 260] width 189 height 306
click at [607, 257] on div "PO PO12345" at bounding box center [623, 245] width 126 height 24
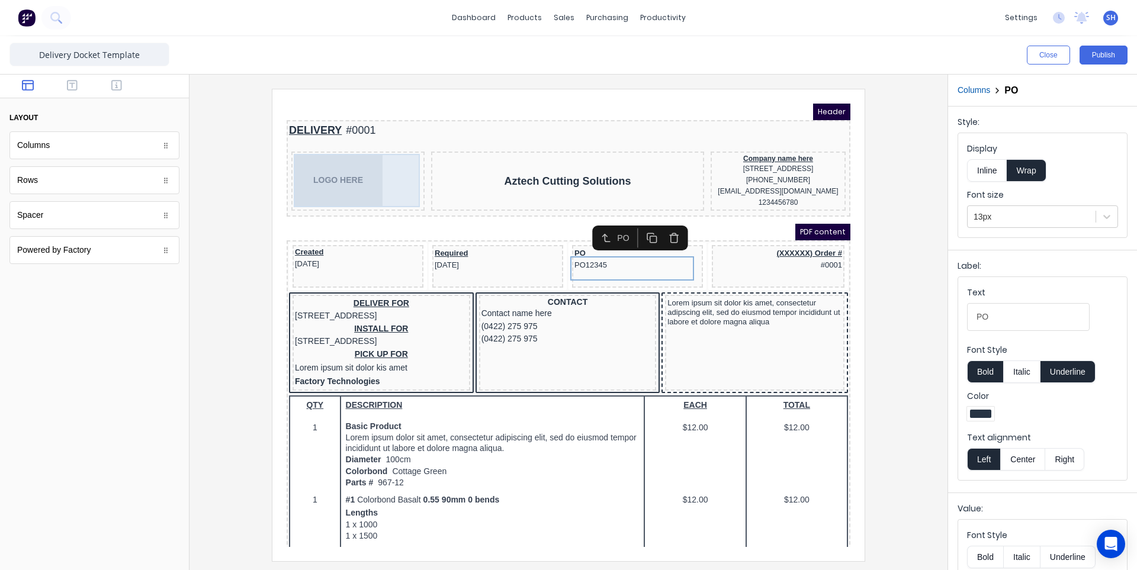
click at [339, 173] on div "LOGO HERE" at bounding box center [344, 166] width 129 height 53
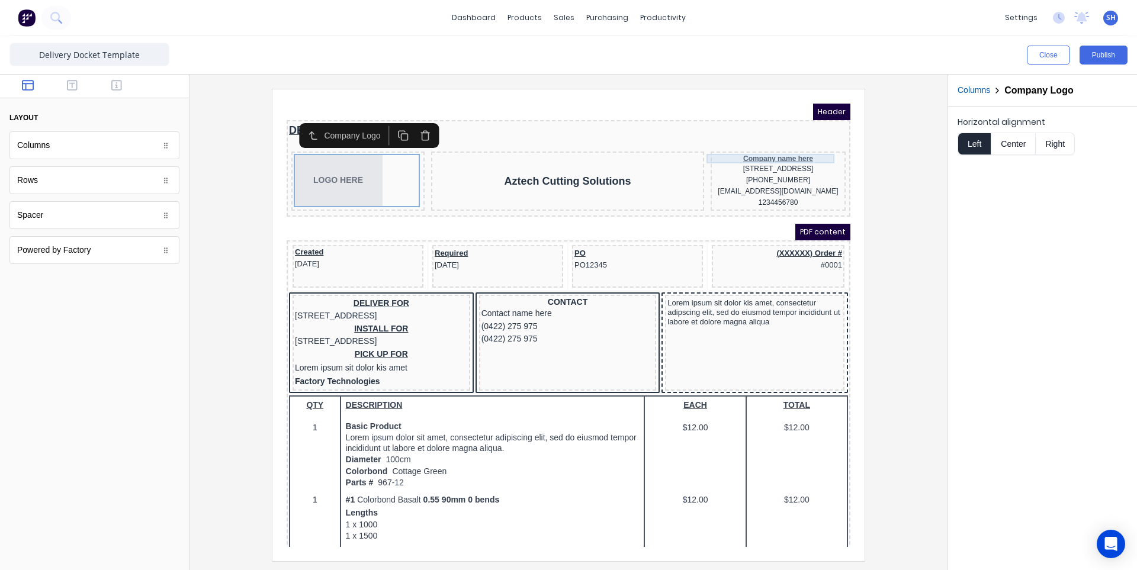
click at [745, 146] on div "Company name here" at bounding box center [764, 144] width 130 height 9
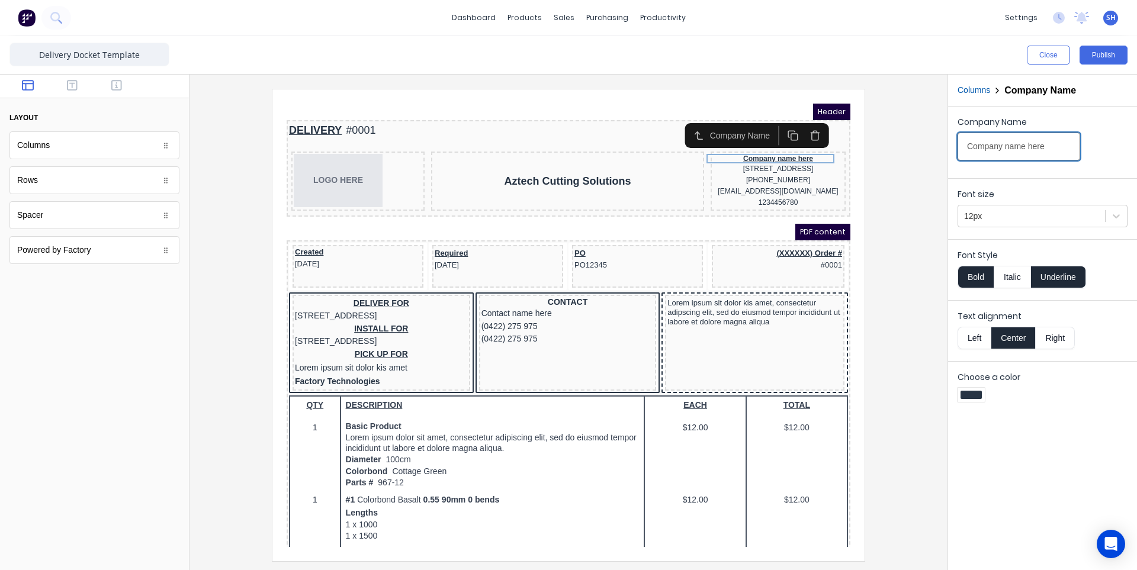
drag, startPoint x: 1042, startPoint y: 147, endPoint x: 963, endPoint y: 150, distance: 80.0
click at [963, 150] on input "Company name here" at bounding box center [1019, 147] width 123 height 28
type input "Aztech Cutting Solutions"
click at [769, 153] on div "234 Beach Road Gold Coast, Queensland, Australia, 4217" at bounding box center [764, 154] width 130 height 11
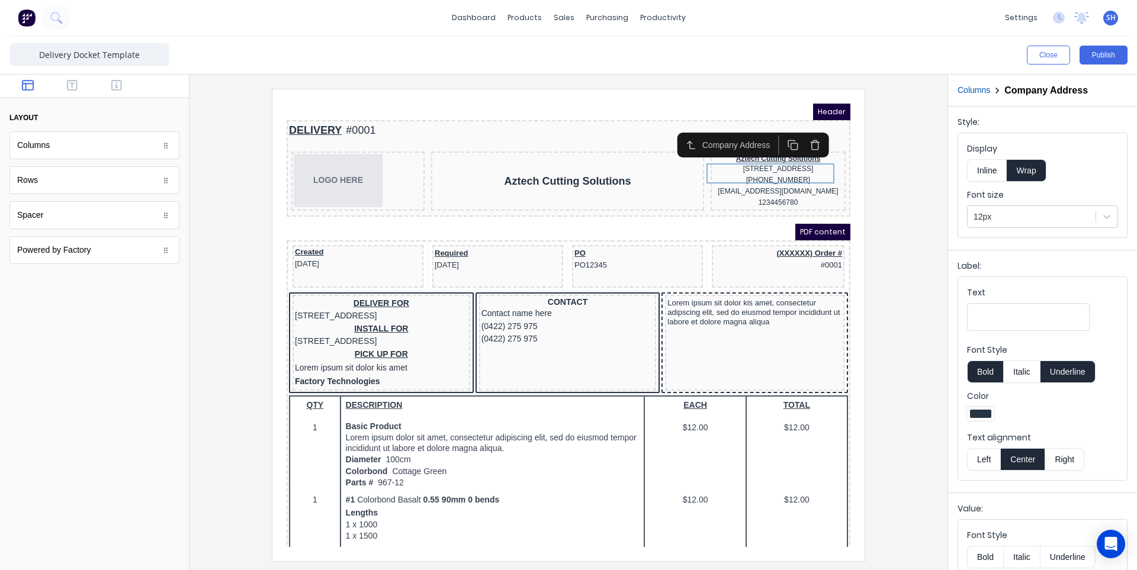
click at [708, 136] on div "Company Address" at bounding box center [724, 131] width 73 height 12
click at [669, 136] on button "button" at bounding box center [677, 131] width 22 height 20
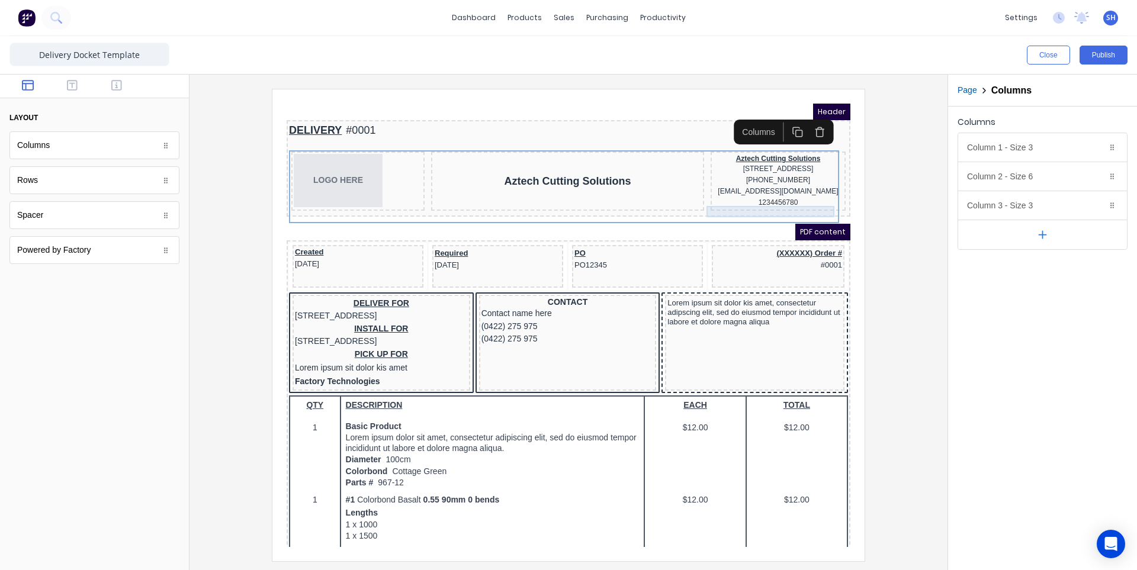
click at [744, 193] on div "1234456780" at bounding box center [764, 188] width 130 height 11
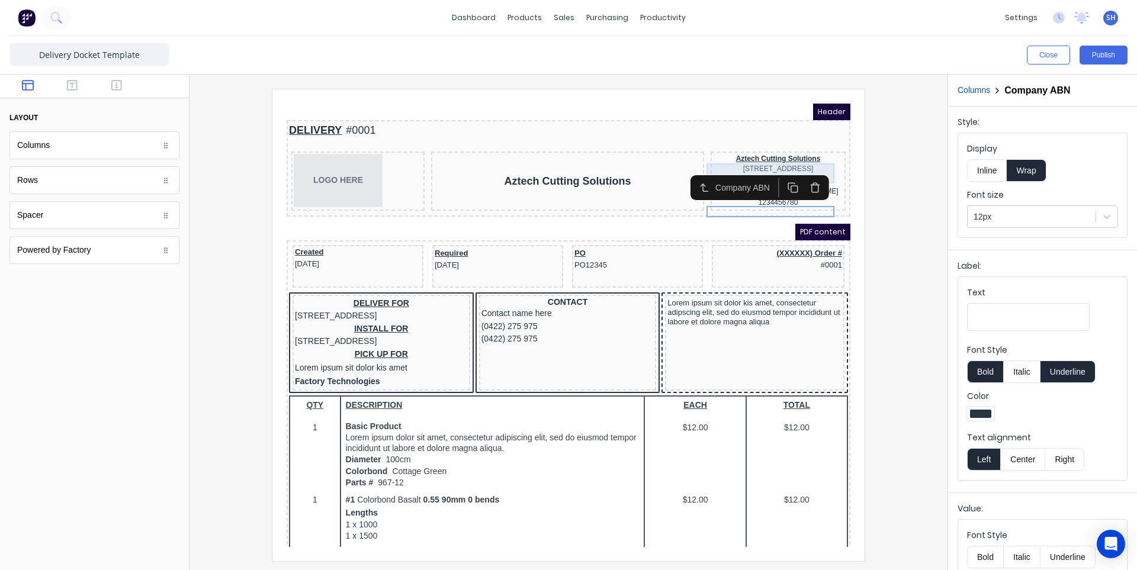
click at [734, 159] on div "234 Beach Road Gold Coast, Queensland, Australia, 4217" at bounding box center [764, 154] width 130 height 11
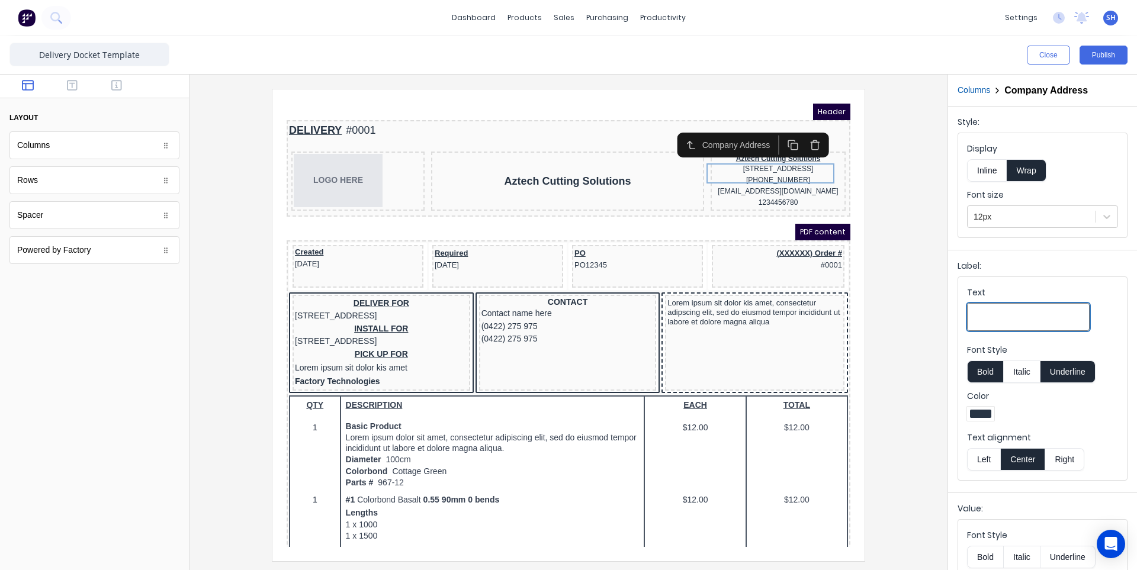
click at [1015, 312] on input "Text" at bounding box center [1028, 317] width 123 height 28
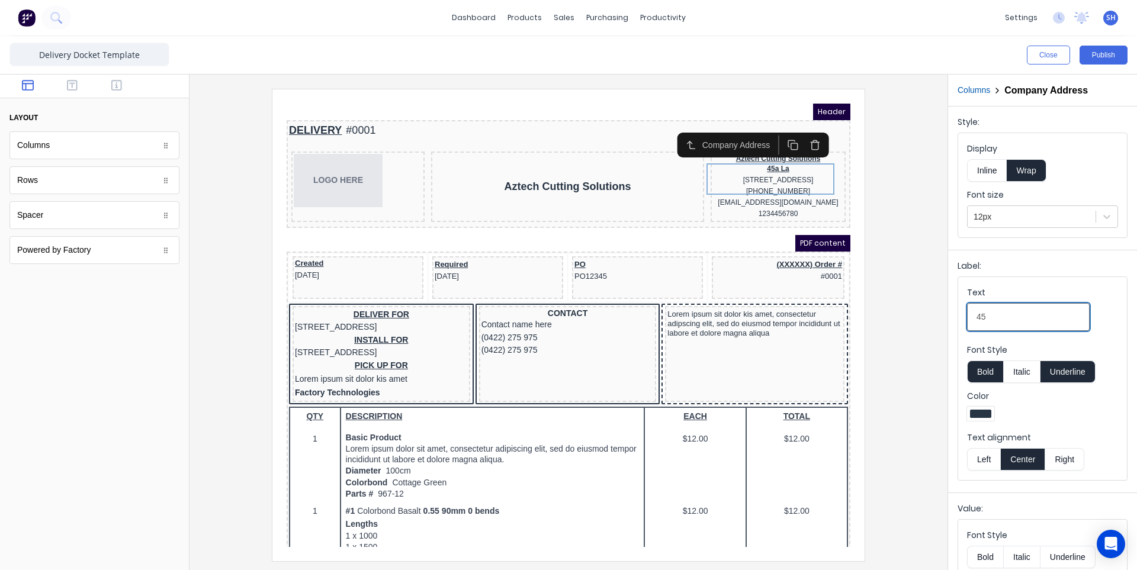
type input "4"
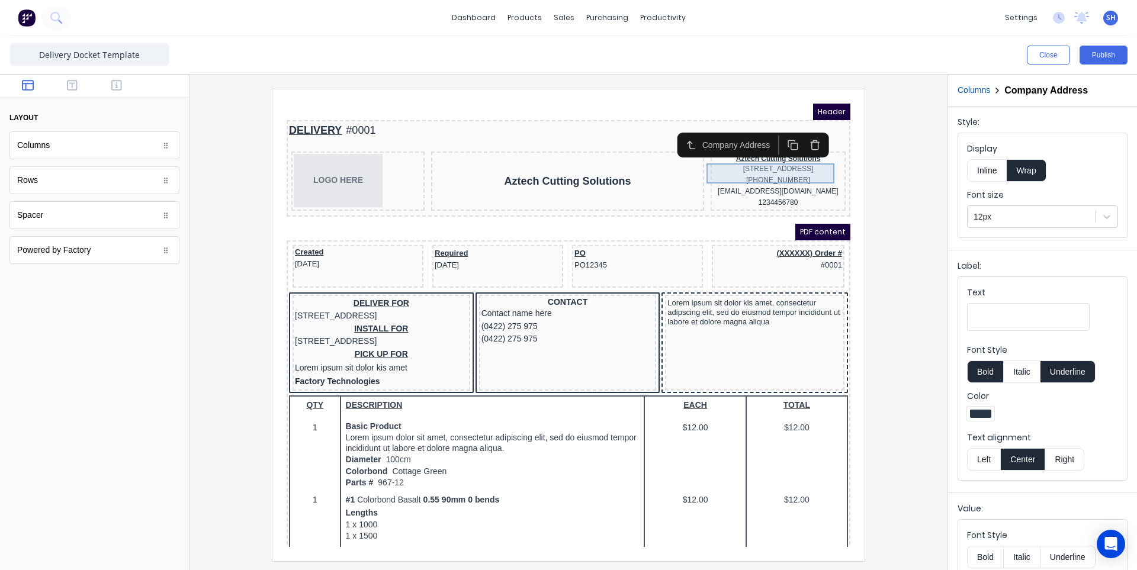
click at [745, 155] on div "234 Beach Road Gold Coast, Queensland, Australia, 4217" at bounding box center [764, 154] width 130 height 11
click at [985, 312] on input "Text" at bounding box center [1028, 317] width 123 height 28
click at [746, 172] on div "(042) 2222 3333" at bounding box center [764, 166] width 130 height 11
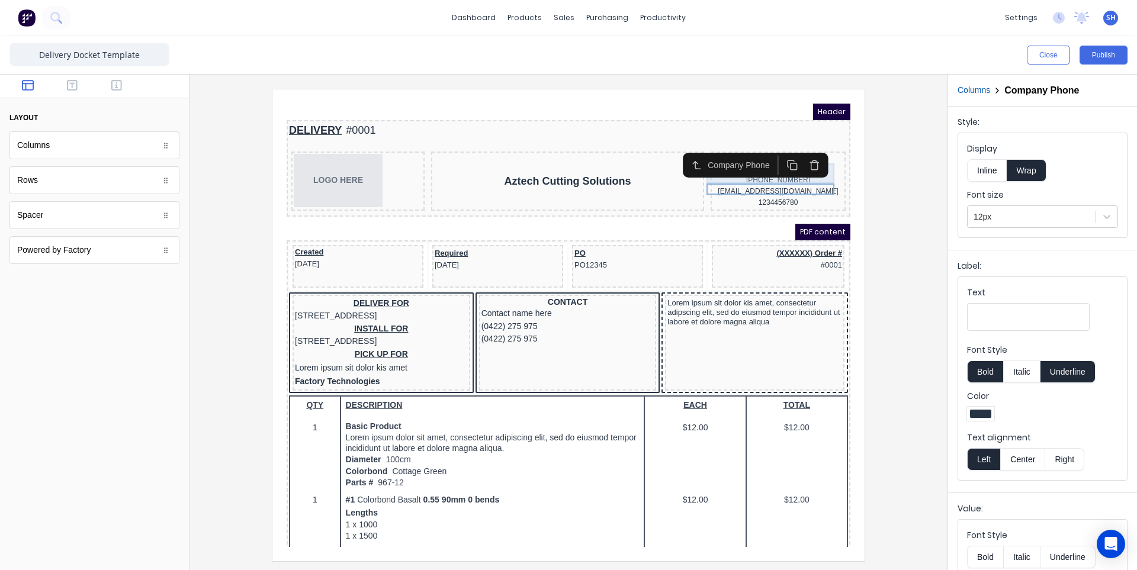
click at [753, 163] on div "Company Phone" at bounding box center [742, 151] width 146 height 25
click at [1000, 318] on input "Text" at bounding box center [1028, 317] width 123 height 28
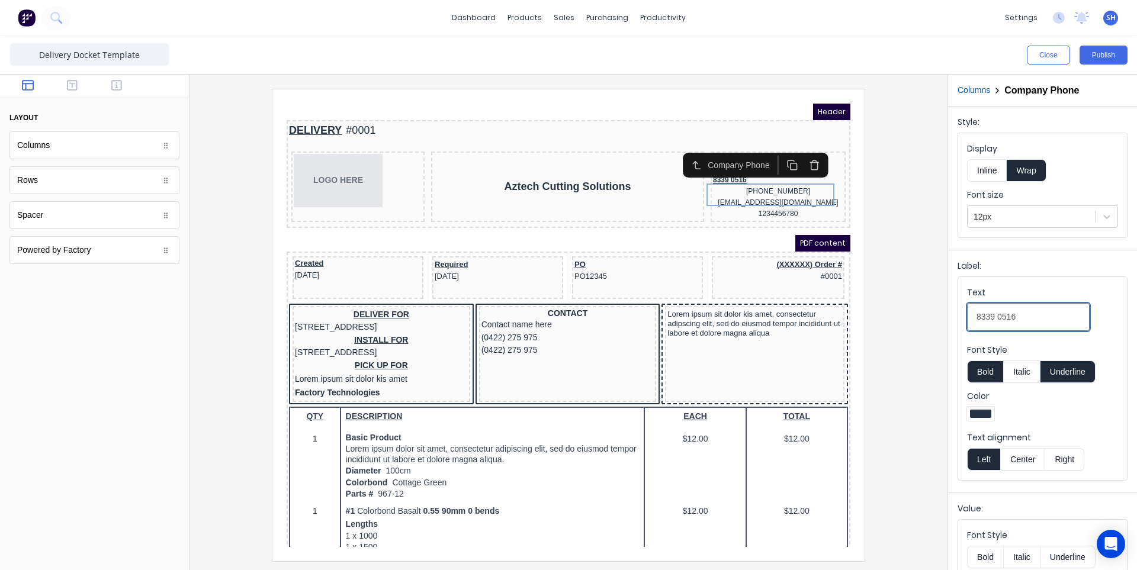
click at [975, 325] on input "8339 0516" at bounding box center [1028, 317] width 123 height 28
type input "(03) 8339 0516"
click at [990, 372] on button "Bold" at bounding box center [985, 372] width 36 height 23
click at [1056, 371] on button "Underline" at bounding box center [1068, 372] width 55 height 23
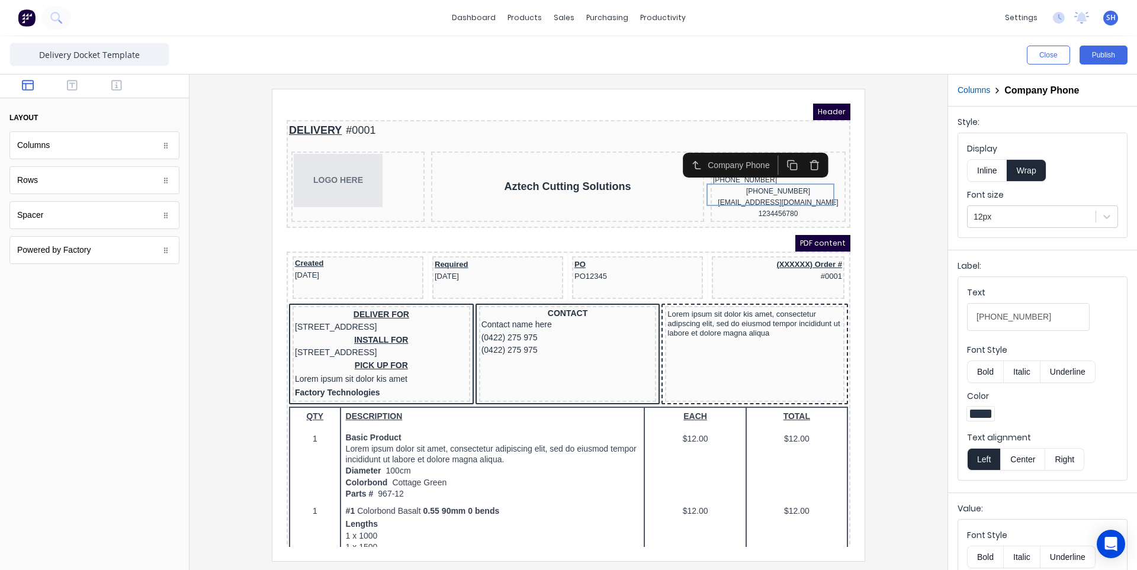
click at [1025, 461] on button "Center" at bounding box center [1022, 459] width 45 height 23
click at [1041, 286] on fieldset "Text (03) 8339 0516 Font Style Bold Italic Underline Color Text alignment Left …" at bounding box center [1042, 378] width 169 height 203
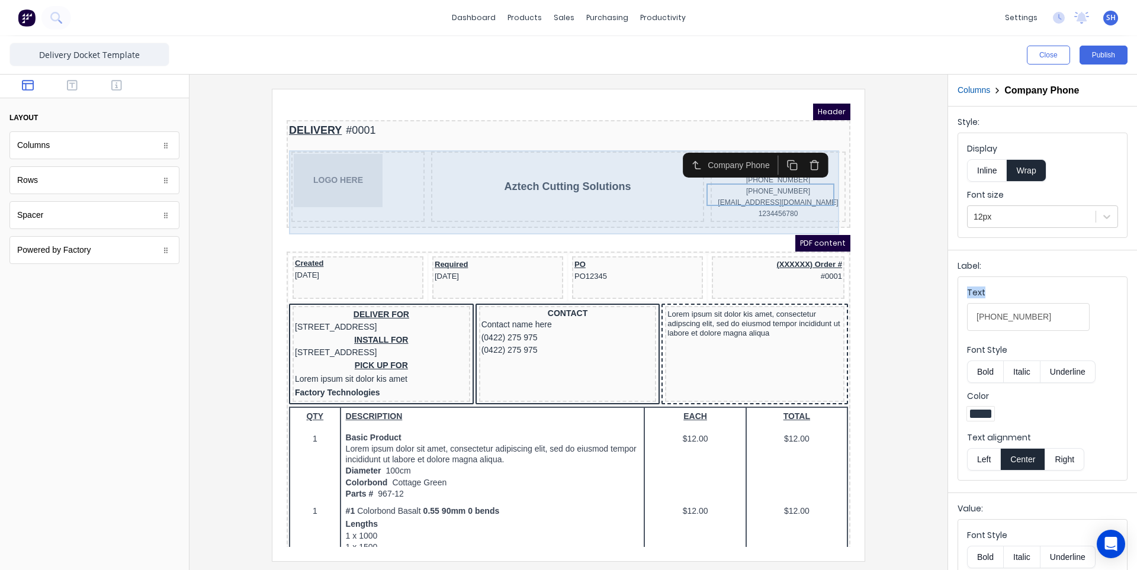
click at [534, 200] on div "Aztech Cutting Solutions" at bounding box center [553, 172] width 273 height 70
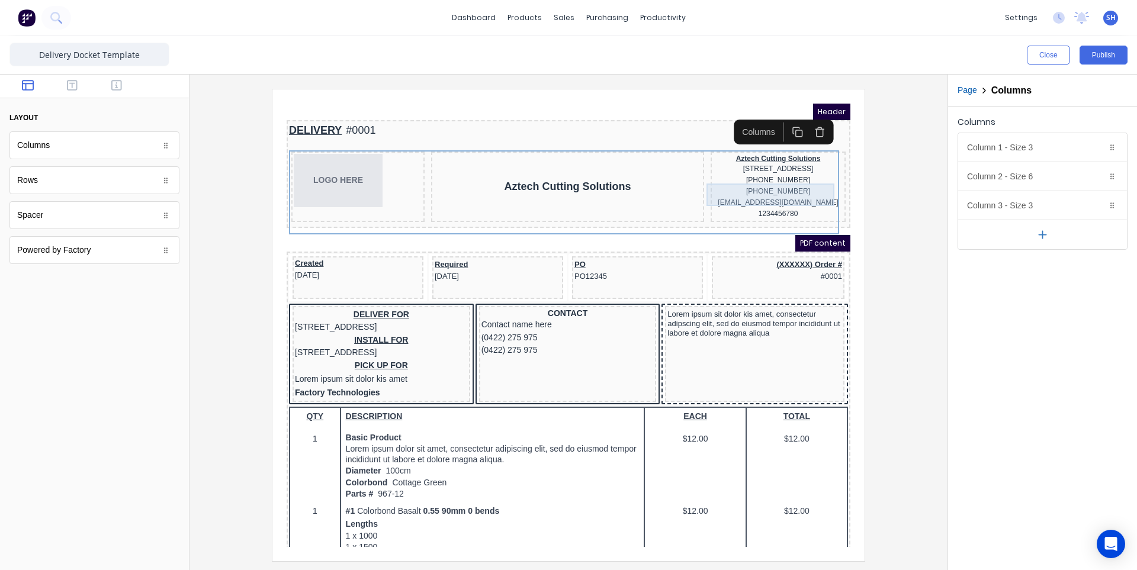
click at [753, 181] on div "(03) 8339 0516 (042) 2222 3333" at bounding box center [764, 172] width 130 height 23
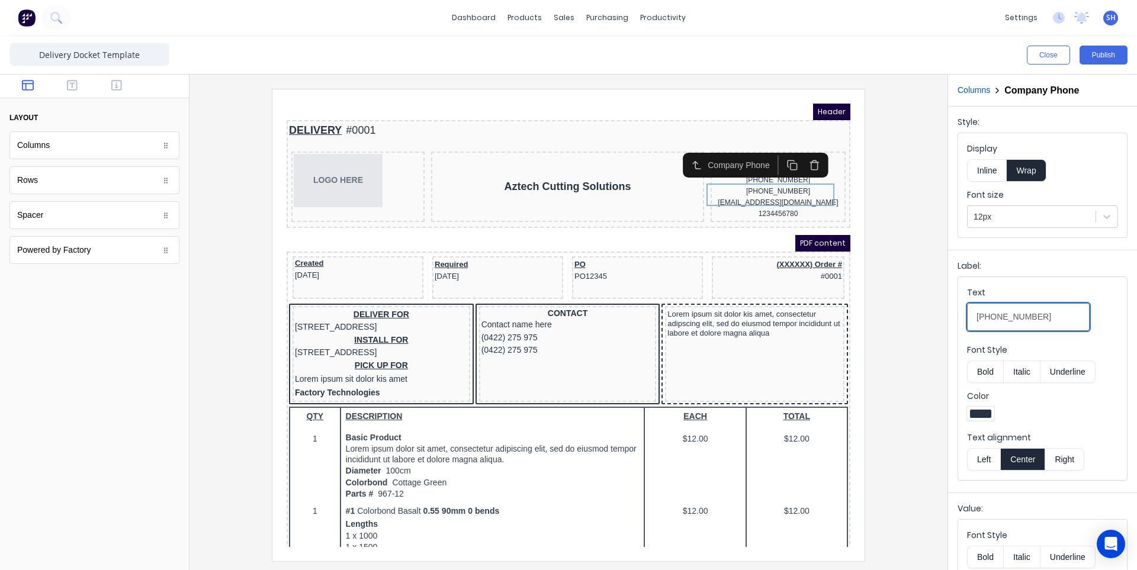
click at [1054, 321] on input "(03) 8339 0516" at bounding box center [1028, 317] width 123 height 28
click at [766, 183] on div "(03) 8339 0516 (042) 2222 3333" at bounding box center [764, 172] width 130 height 23
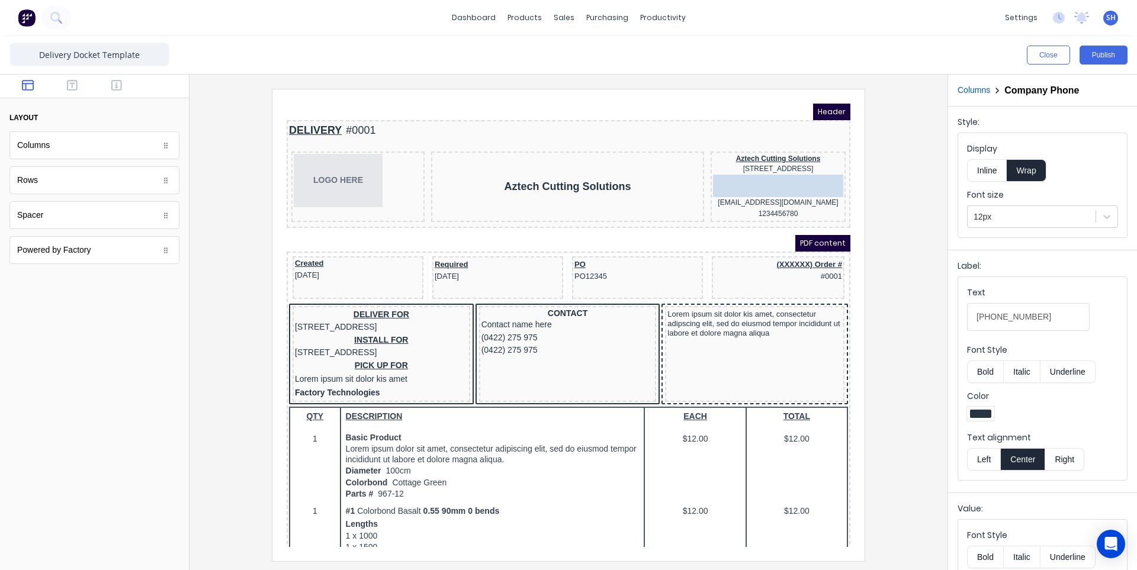
click at [776, 187] on body "Header DELIVERY #0001 LOGO HERE Aztech Cutting Solutions Aztech Cutting Solutio…" at bounding box center [554, 311] width 564 height 444
click at [765, 183] on div "(03) 8339 0516 (042) 2222 3333" at bounding box center [764, 172] width 130 height 23
click at [686, 155] on icon "button" at bounding box center [683, 151] width 11 height 11
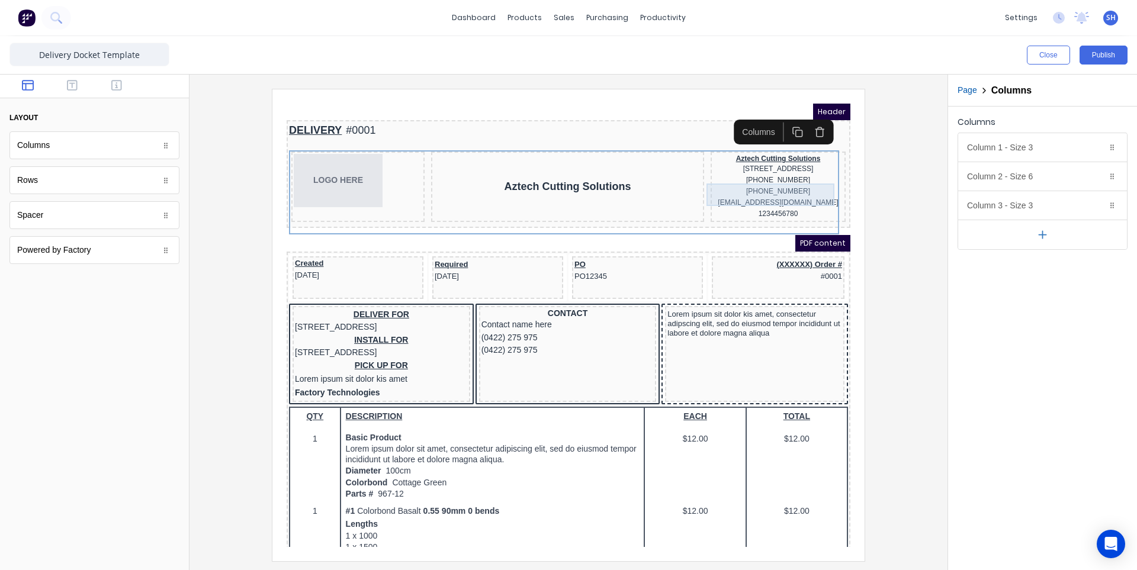
click at [740, 183] on div "(03) 8339 0516 (042) 2222 3333" at bounding box center [764, 172] width 130 height 23
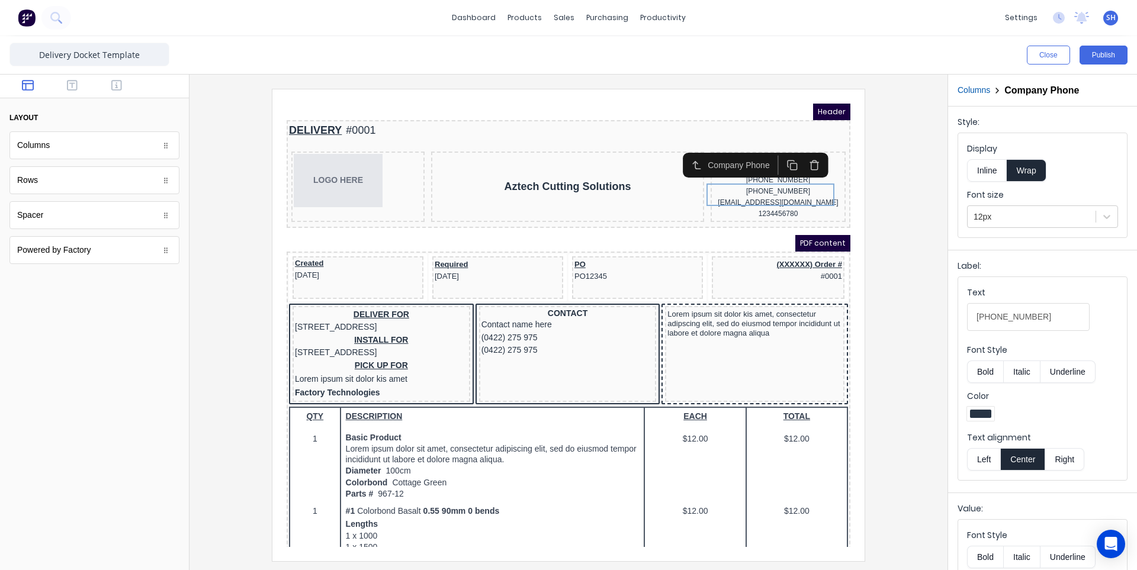
click at [800, 154] on icon "button" at bounding box center [800, 151] width 11 height 11
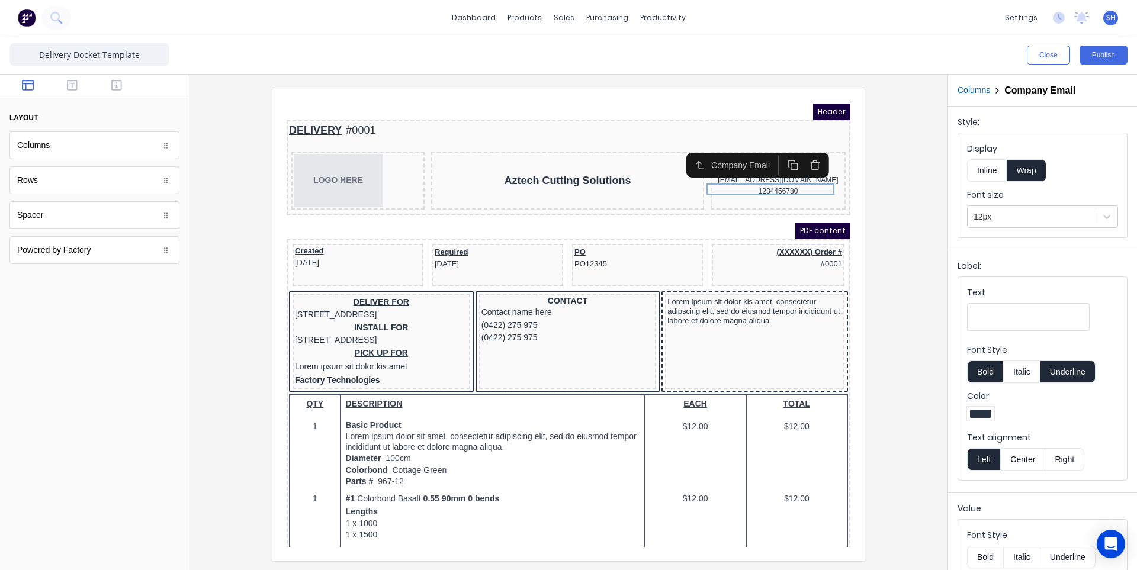
click at [685, 152] on icon "button" at bounding box center [687, 150] width 5 height 7
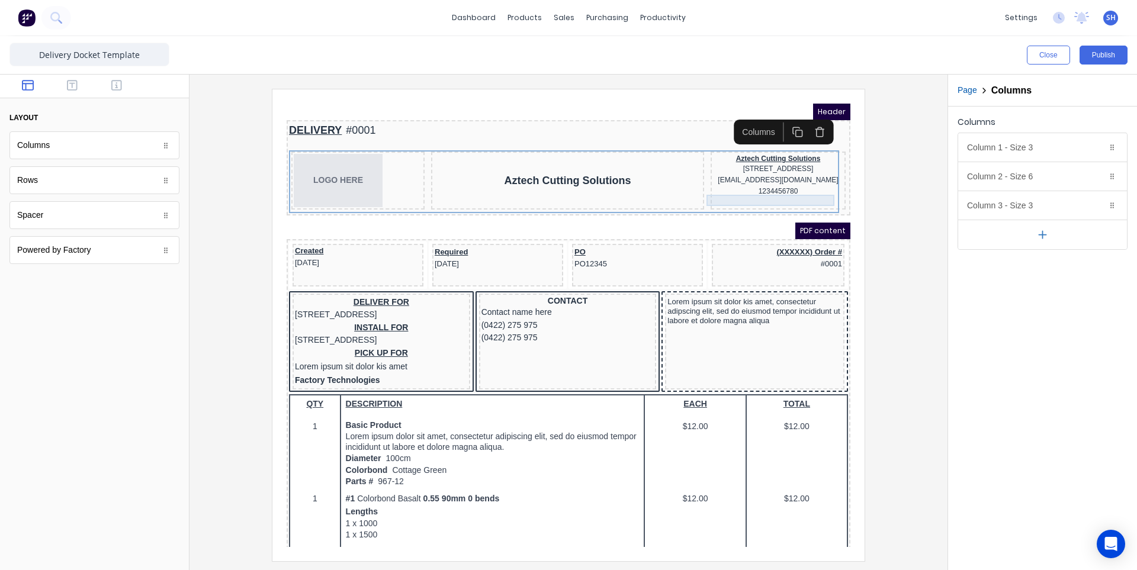
click at [756, 180] on div "1234456780" at bounding box center [764, 177] width 130 height 11
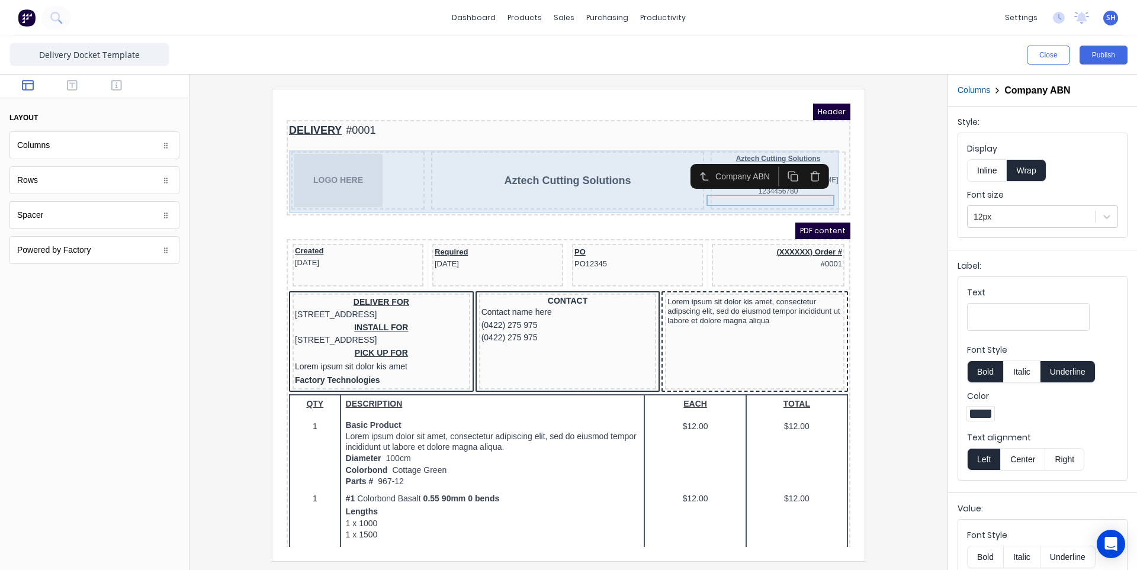
click at [669, 181] on div "Aztech Cutting Solutions" at bounding box center [553, 166] width 273 height 58
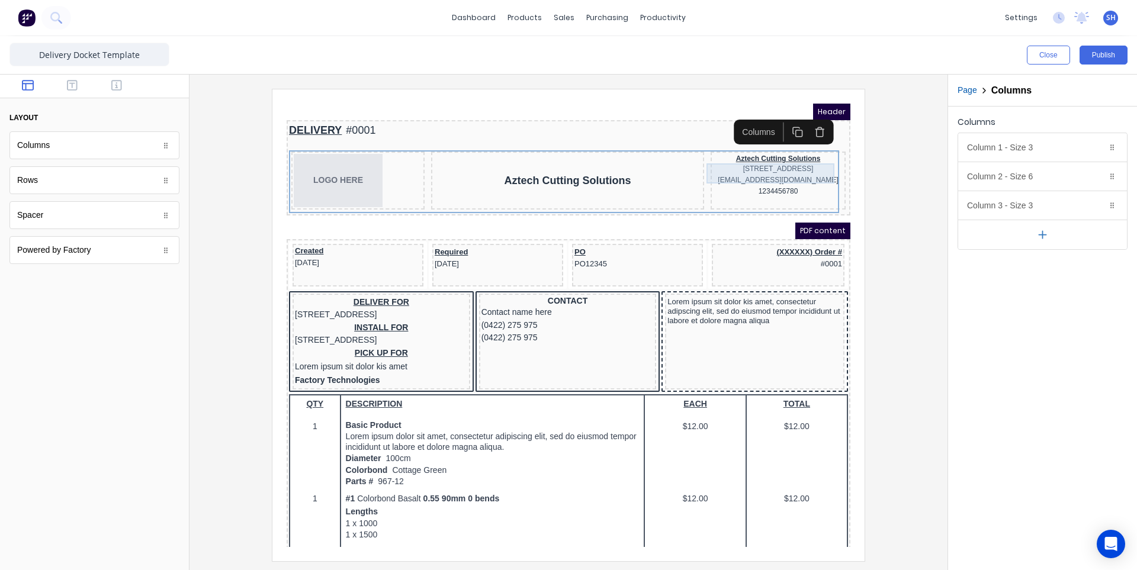
click at [756, 161] on div "234 Beach Road Gold Coast, Queensland, Australia, 4217" at bounding box center [764, 154] width 130 height 11
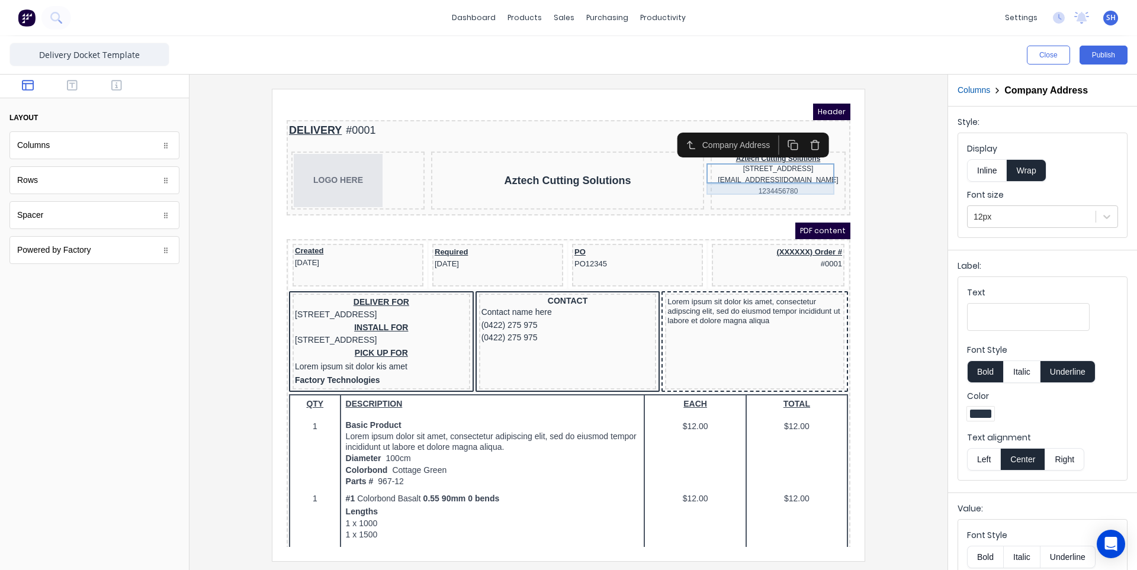
click at [783, 172] on div "xxxxxxx@xxxxx.com" at bounding box center [764, 166] width 130 height 11
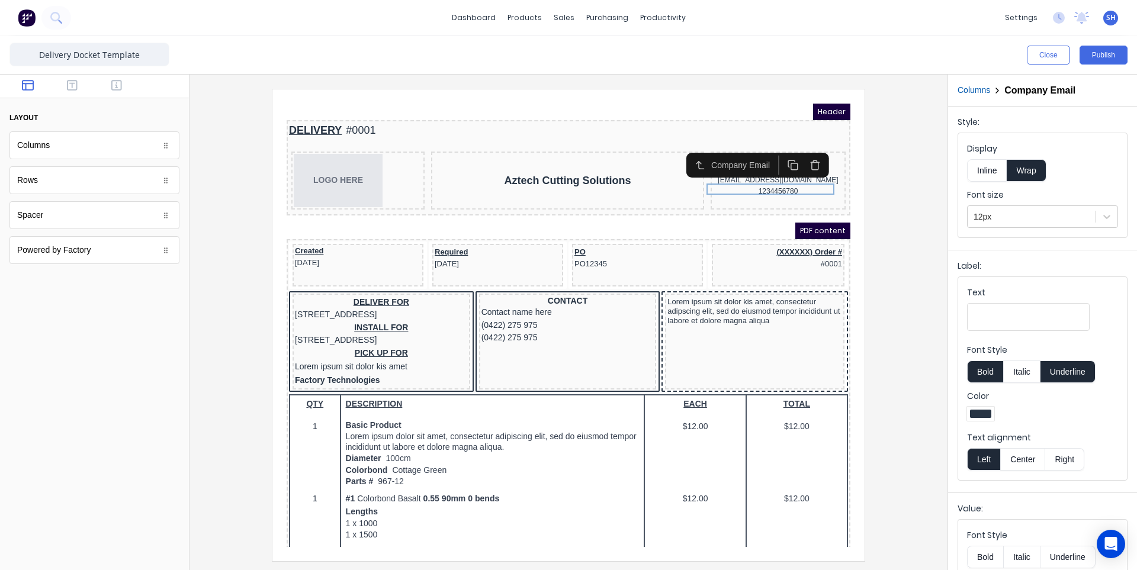
click at [996, 91] on icon at bounding box center [997, 90] width 9 height 9
click at [983, 90] on button "Columns" at bounding box center [974, 90] width 33 height 12
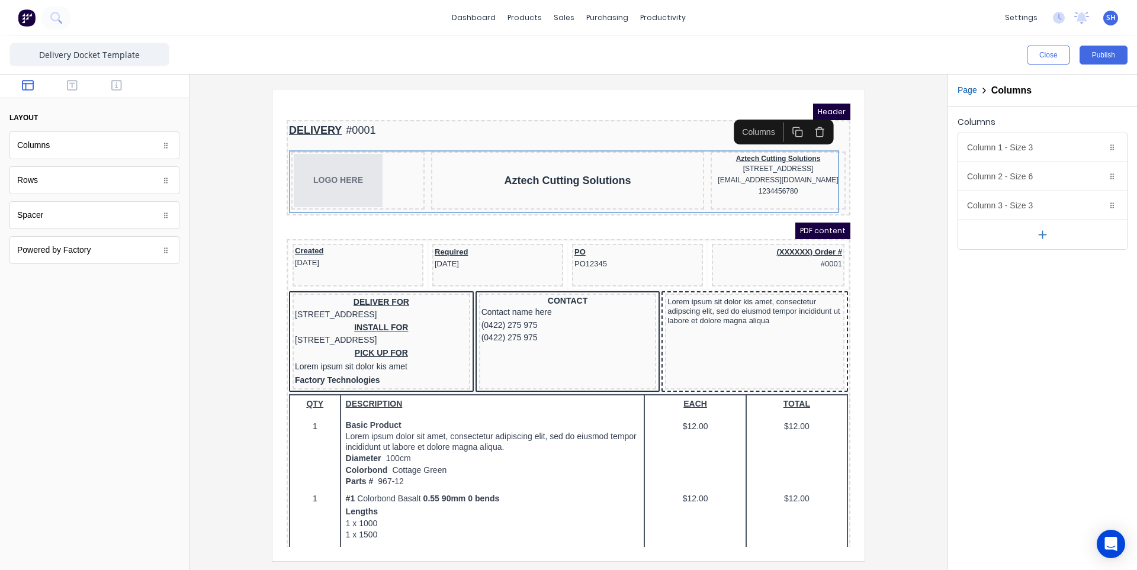
click at [1008, 96] on h2 "Columns" at bounding box center [1012, 90] width 40 height 11
click at [1050, 58] on button "Close" at bounding box center [1048, 55] width 43 height 19
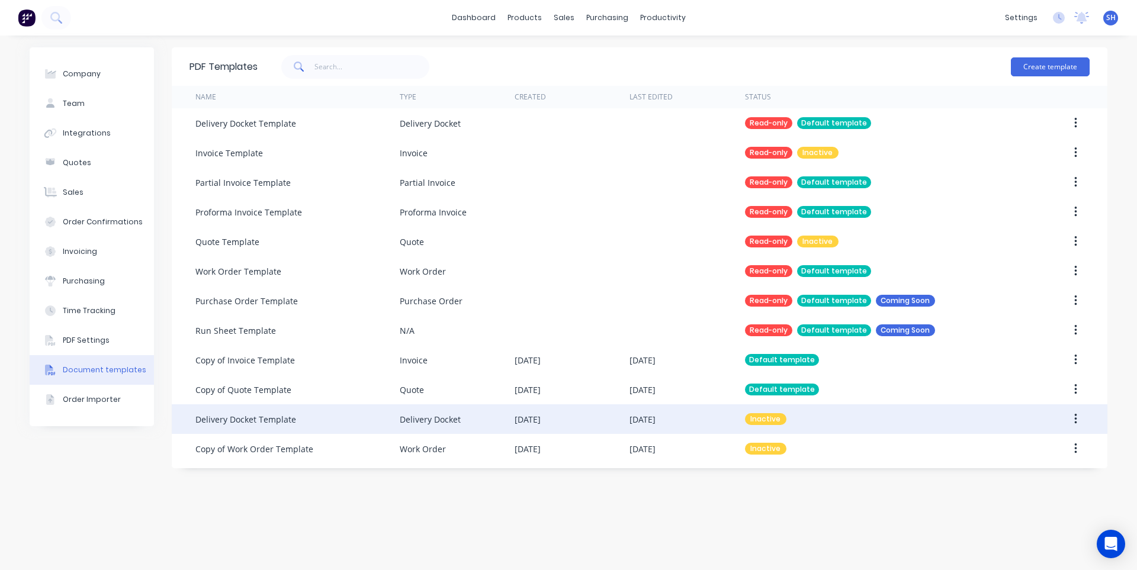
click at [426, 425] on div "Delivery Docket" at bounding box center [430, 419] width 61 height 12
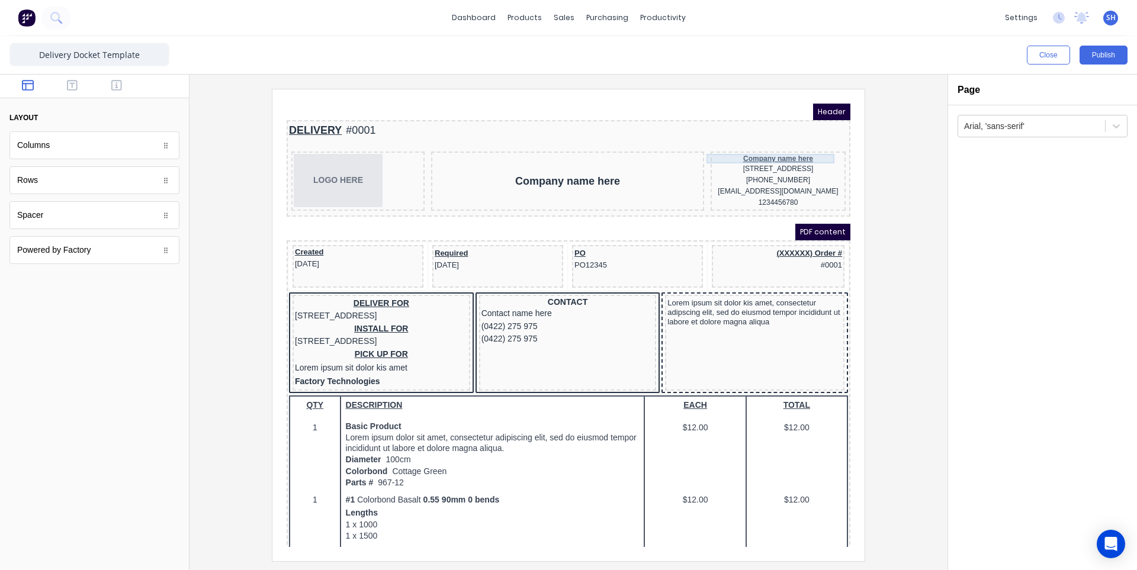
click at [766, 145] on div "Company name here" at bounding box center [764, 144] width 130 height 9
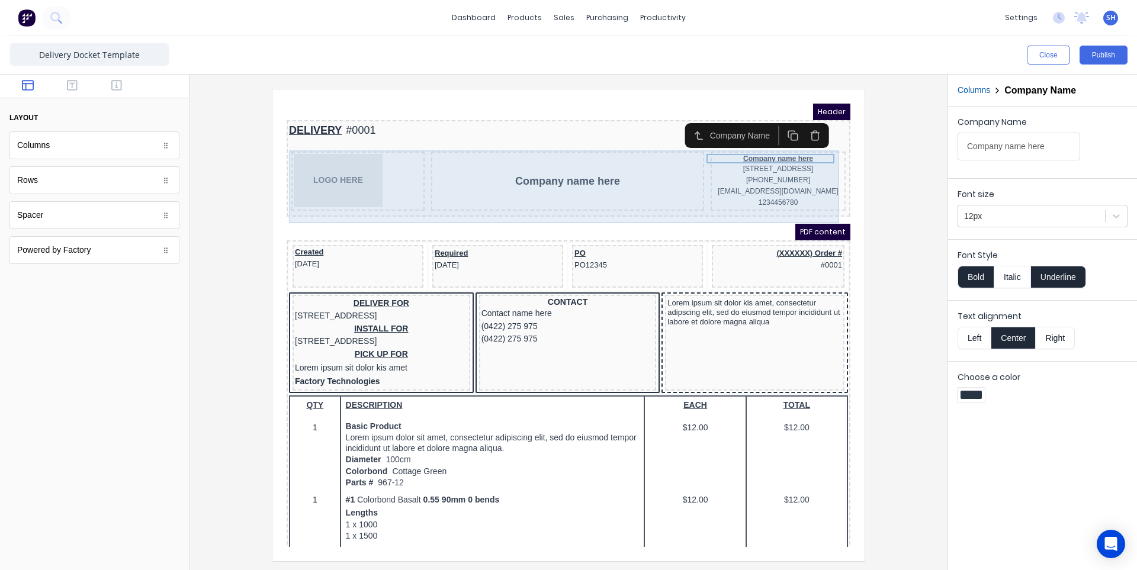
click at [543, 172] on div "Company name here" at bounding box center [553, 167] width 268 height 13
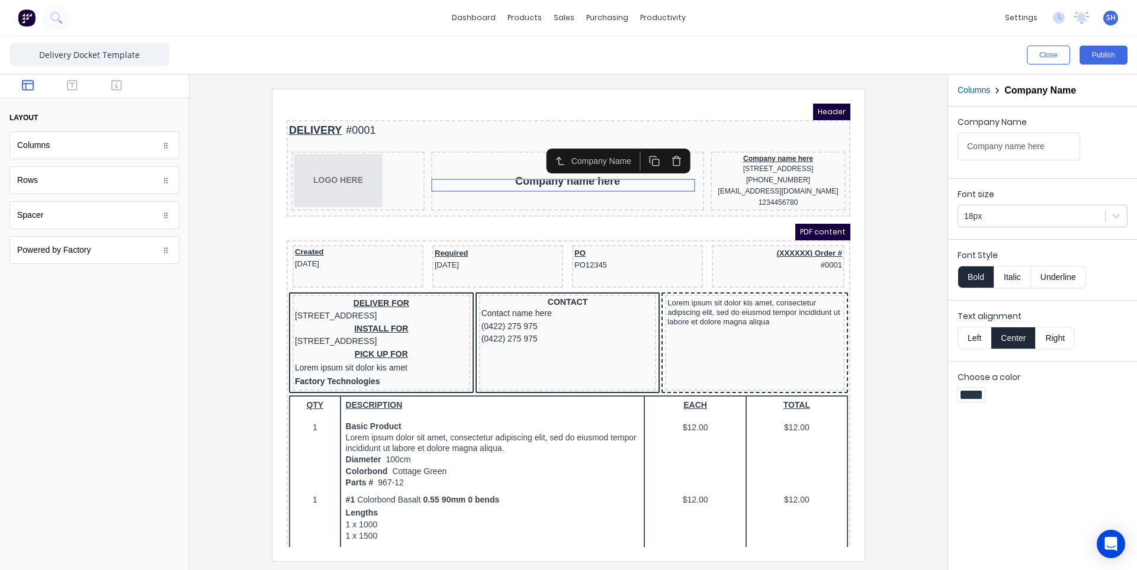
click at [993, 159] on input "Company name here" at bounding box center [1019, 147] width 123 height 28
drag, startPoint x: 1053, startPoint y: 149, endPoint x: 954, endPoint y: 143, distance: 99.7
click at [954, 143] on div "Company Name Company name here" at bounding box center [1042, 140] width 189 height 67
type input "a"
type input "Aztech Cutting Solutions"
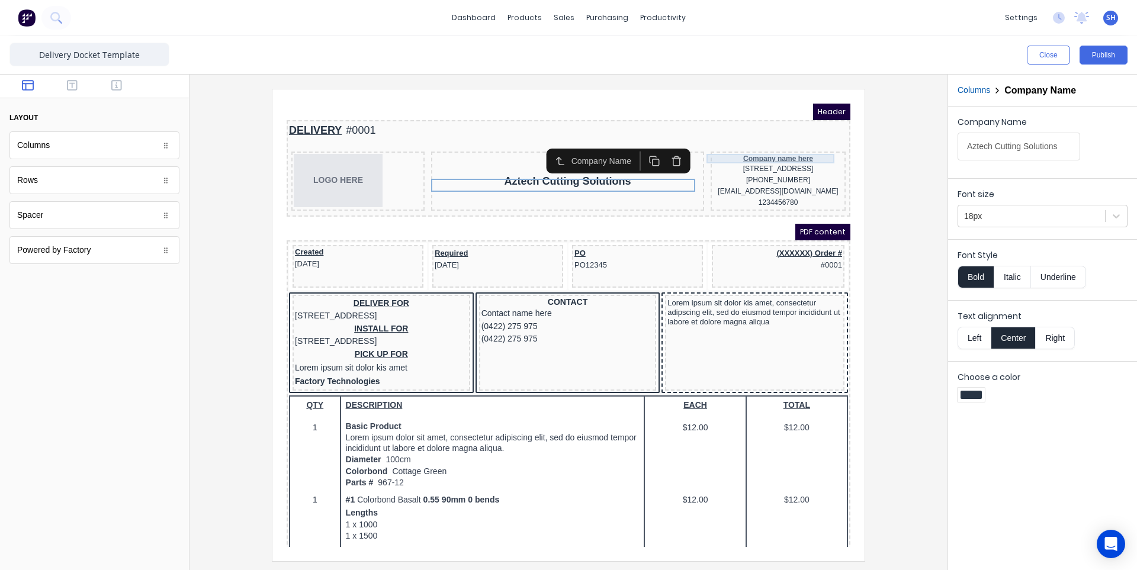
click at [749, 145] on div "Company name here" at bounding box center [764, 144] width 130 height 9
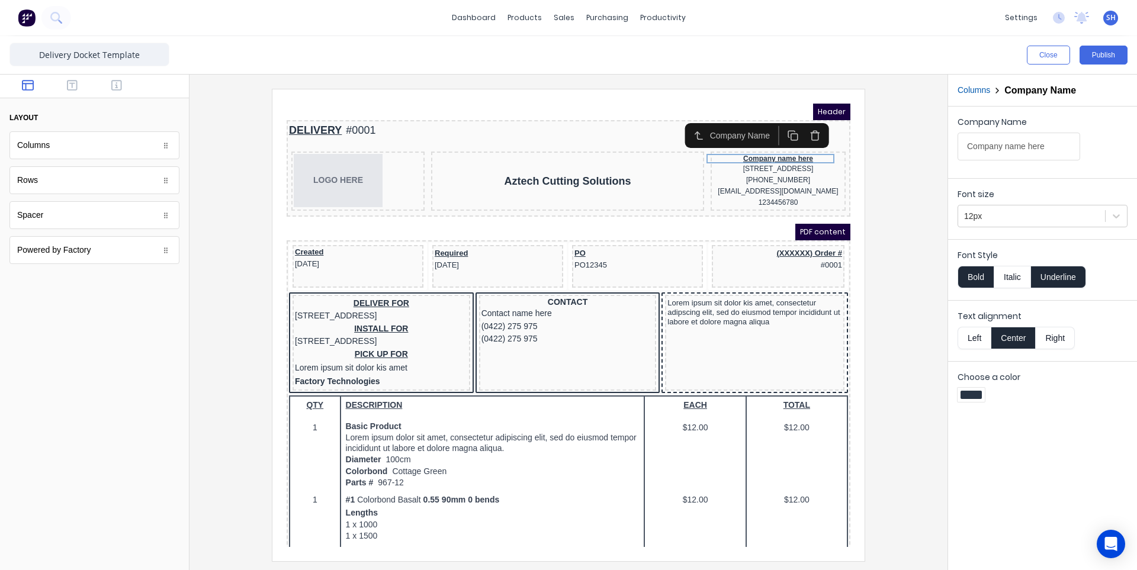
click at [1050, 146] on input "Company name here" at bounding box center [1019, 147] width 123 height 28
type input "C"
type input "Aztech Cutting Solutions"
click at [783, 154] on div "234 Beach Road Gold Coast, Queensland, Australia, 4217" at bounding box center [764, 154] width 130 height 11
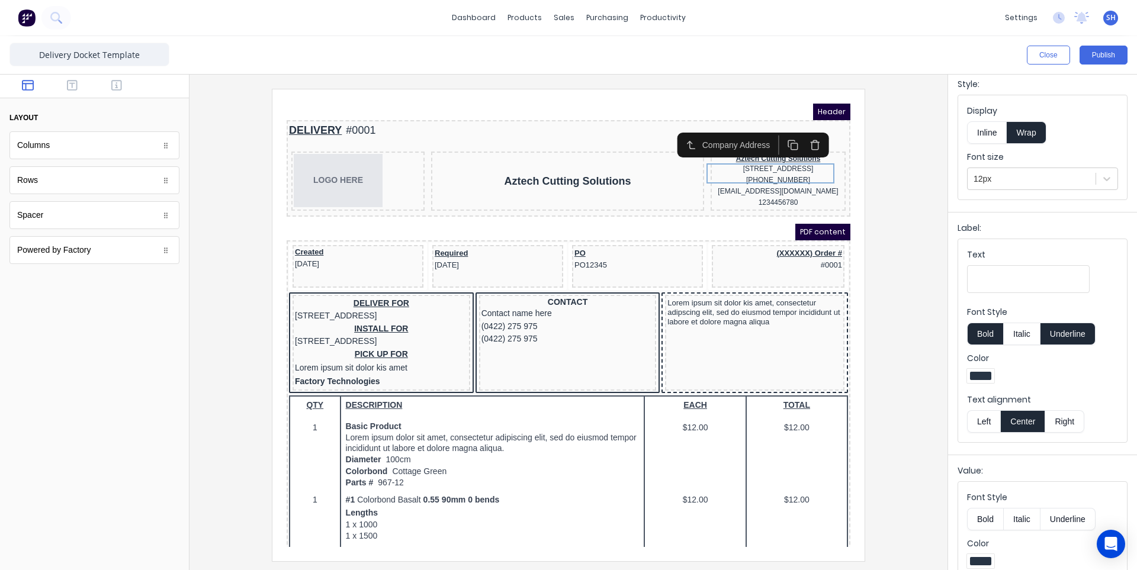
scroll to position [59, 0]
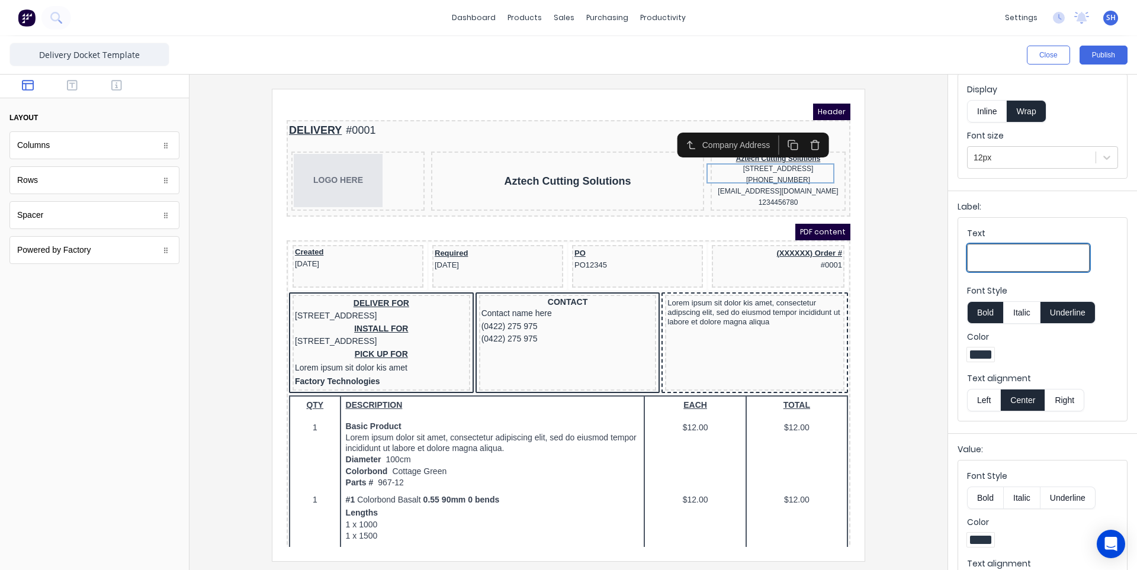
click at [1018, 257] on input "Text" at bounding box center [1028, 258] width 123 height 28
click at [763, 172] on div "(042) 2222 3333" at bounding box center [764, 166] width 130 height 11
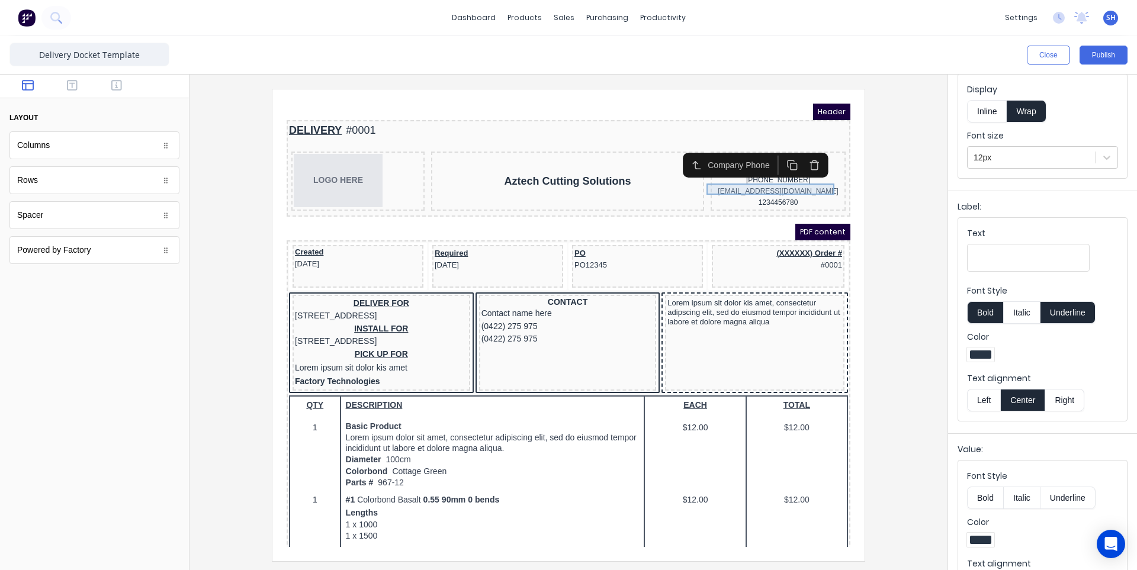
scroll to position [0, 0]
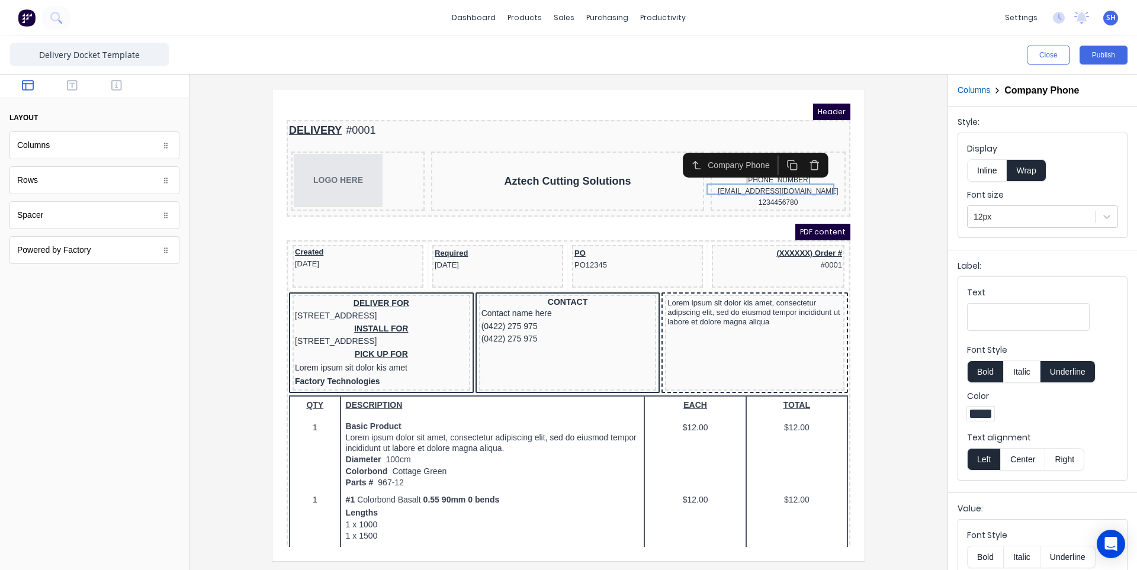
click at [1002, 304] on input "Text" at bounding box center [1028, 317] width 123 height 28
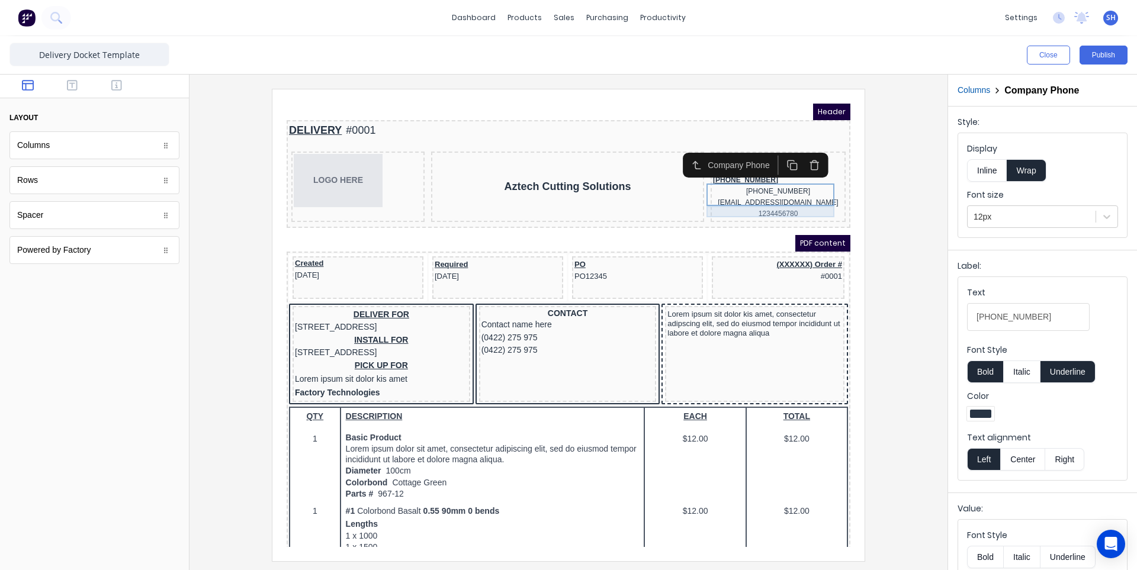
type input "(03) 8339 0516"
click at [777, 194] on div "xxxxxxx@xxxxx.com" at bounding box center [764, 188] width 130 height 11
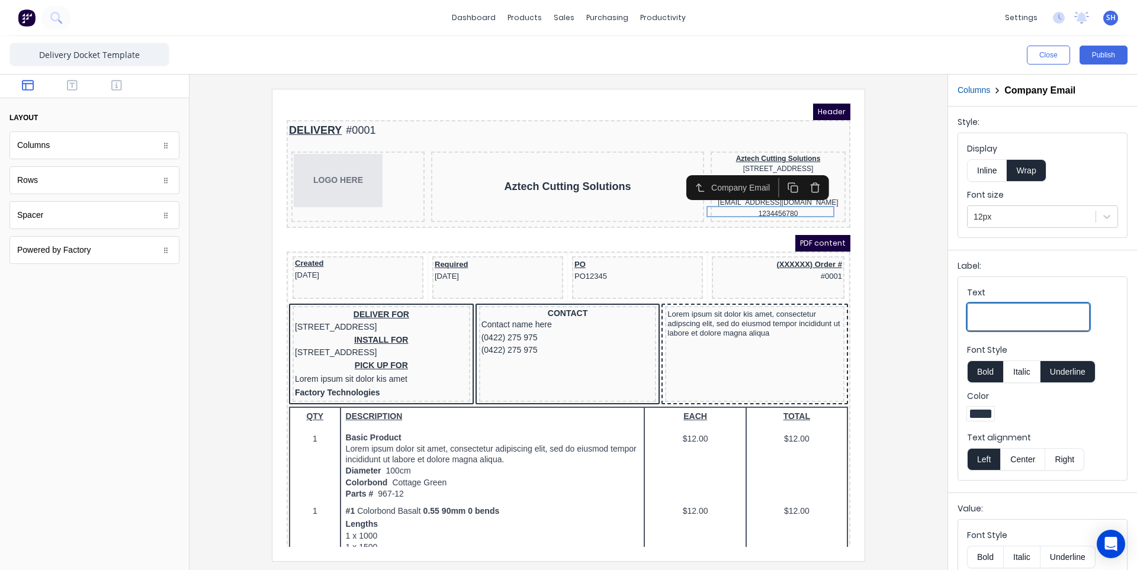
click at [987, 315] on input "Text" at bounding box center [1028, 317] width 123 height 28
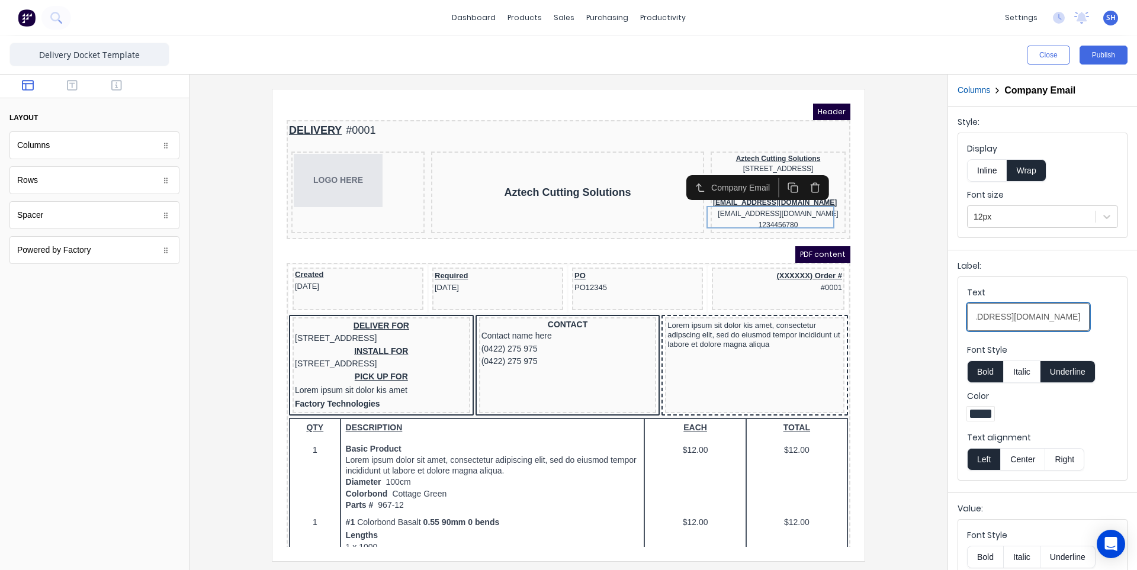
scroll to position [0, 41]
type input "sales@aztechcuttingsolutions.com.au"
click at [981, 370] on button "Bold" at bounding box center [985, 372] width 36 height 23
click at [1072, 369] on button "Underline" at bounding box center [1068, 372] width 55 height 23
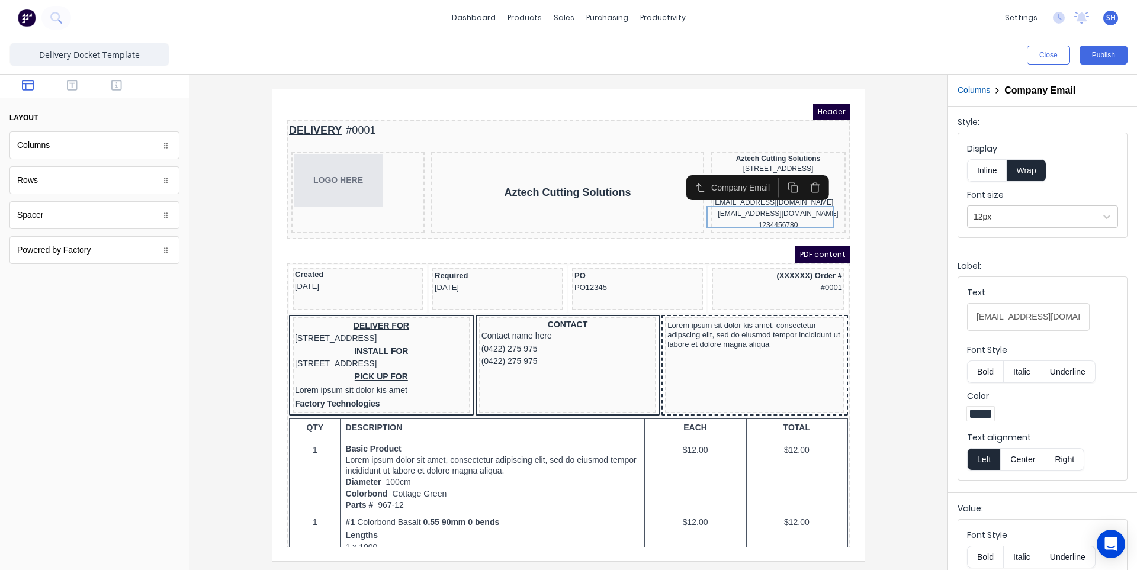
click at [1025, 457] on button "Center" at bounding box center [1022, 459] width 45 height 23
click at [778, 217] on div "1234456780" at bounding box center [764, 211] width 130 height 11
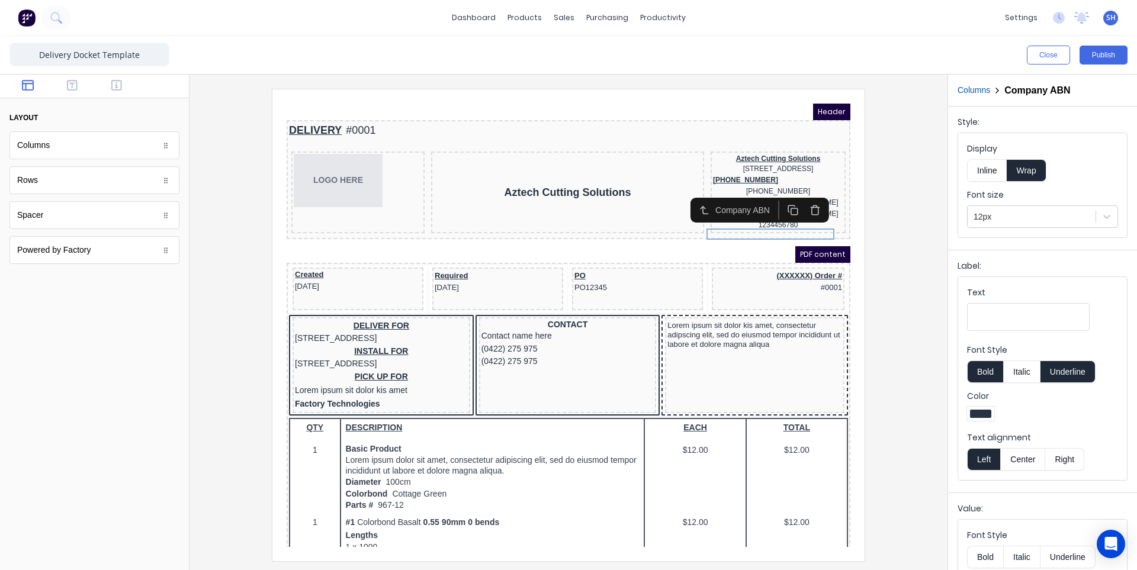
click at [928, 273] on div at bounding box center [568, 325] width 739 height 472
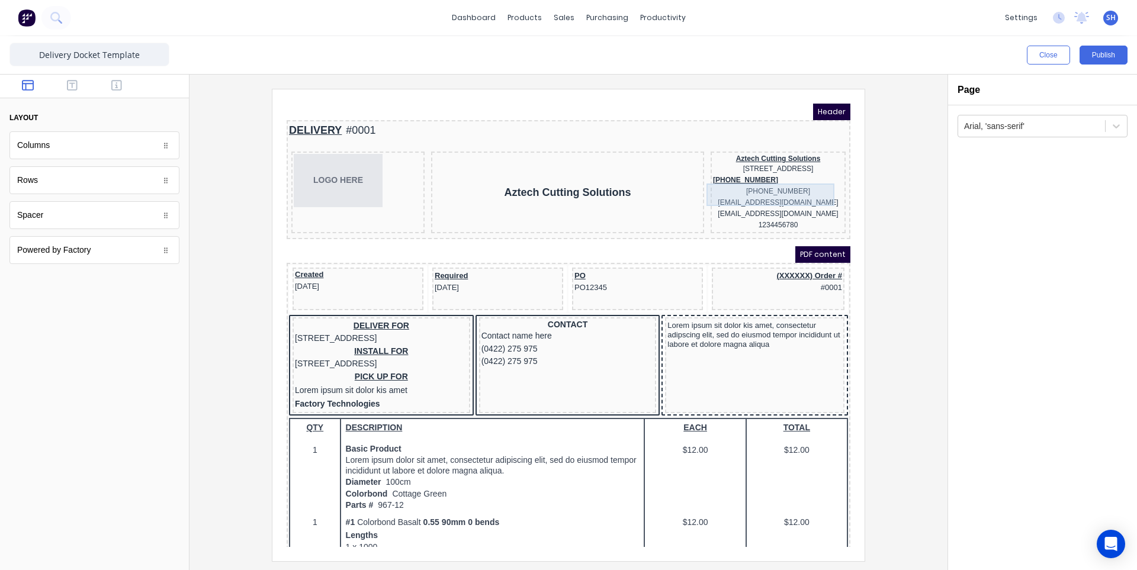
click at [745, 173] on div "(03) 8339 0516 (042) 2222 3333" at bounding box center [764, 172] width 130 height 23
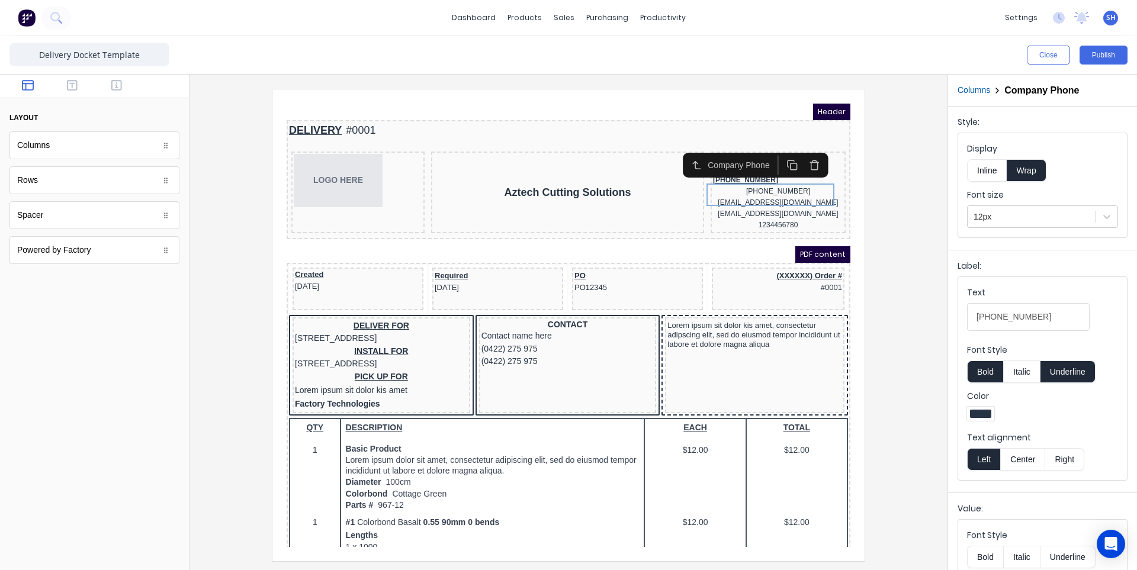
click at [996, 365] on button "Bold" at bounding box center [985, 372] width 36 height 23
click at [1051, 370] on button "Underline" at bounding box center [1068, 372] width 55 height 23
click at [1018, 460] on button "Center" at bounding box center [1022, 459] width 45 height 23
click at [928, 254] on div at bounding box center [568, 325] width 739 height 472
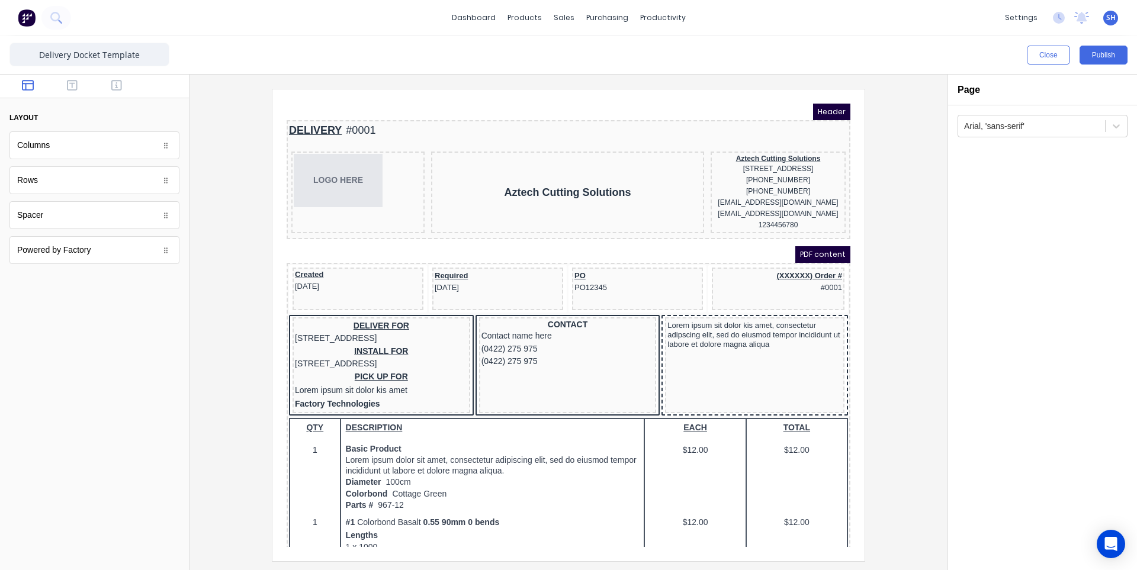
click at [213, 344] on div at bounding box center [568, 325] width 739 height 472
click at [602, 57] on div "Sales Orders" at bounding box center [607, 57] width 49 height 11
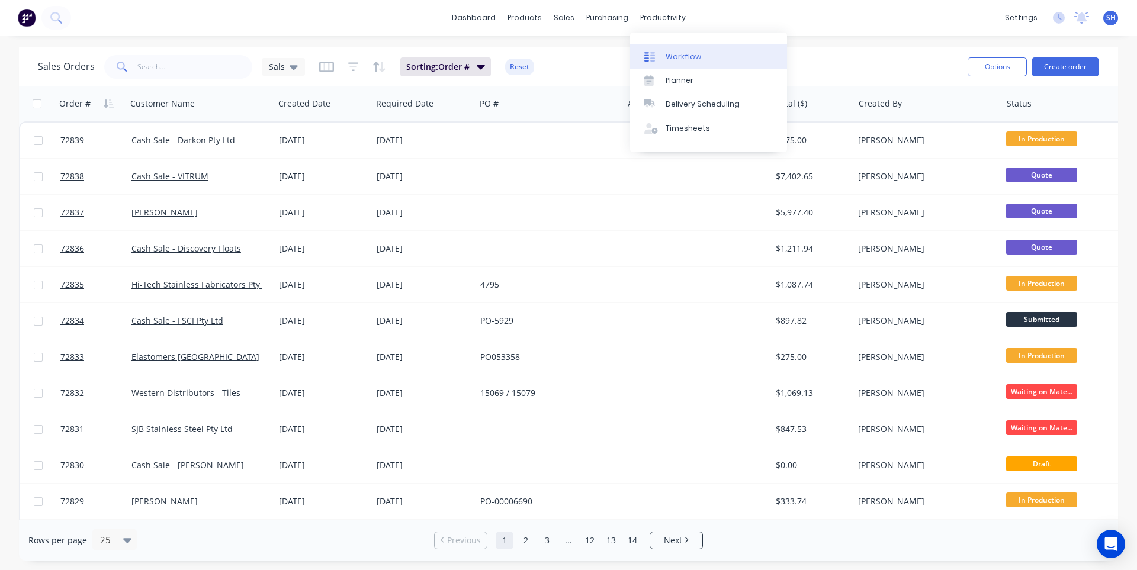
click at [685, 49] on link "Workflow" at bounding box center [708, 56] width 157 height 24
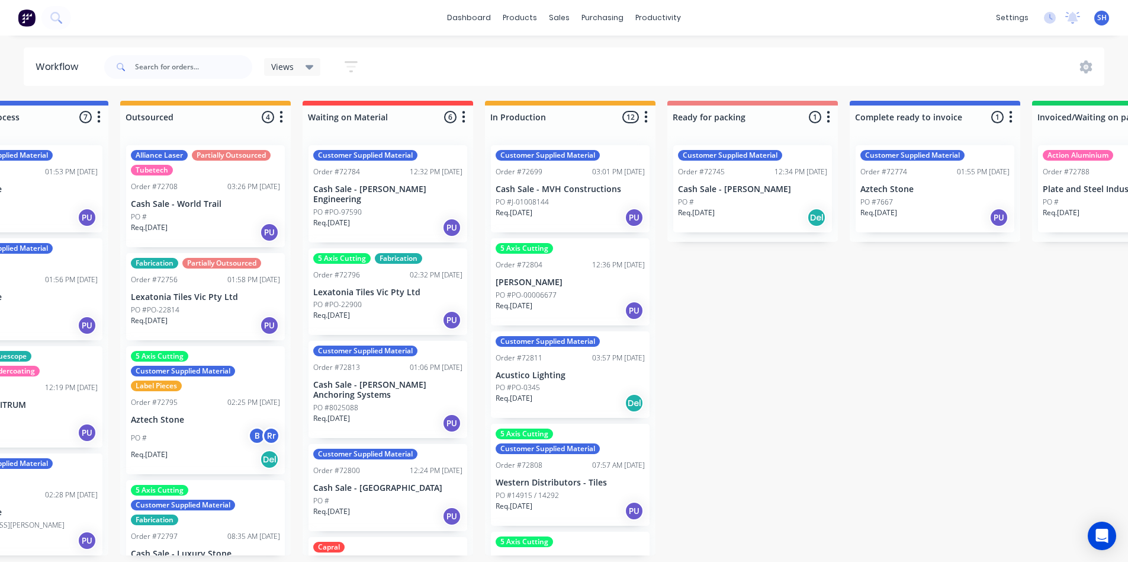
click at [565, 213] on div "Req. 03/09/25 PU" at bounding box center [570, 217] width 149 height 20
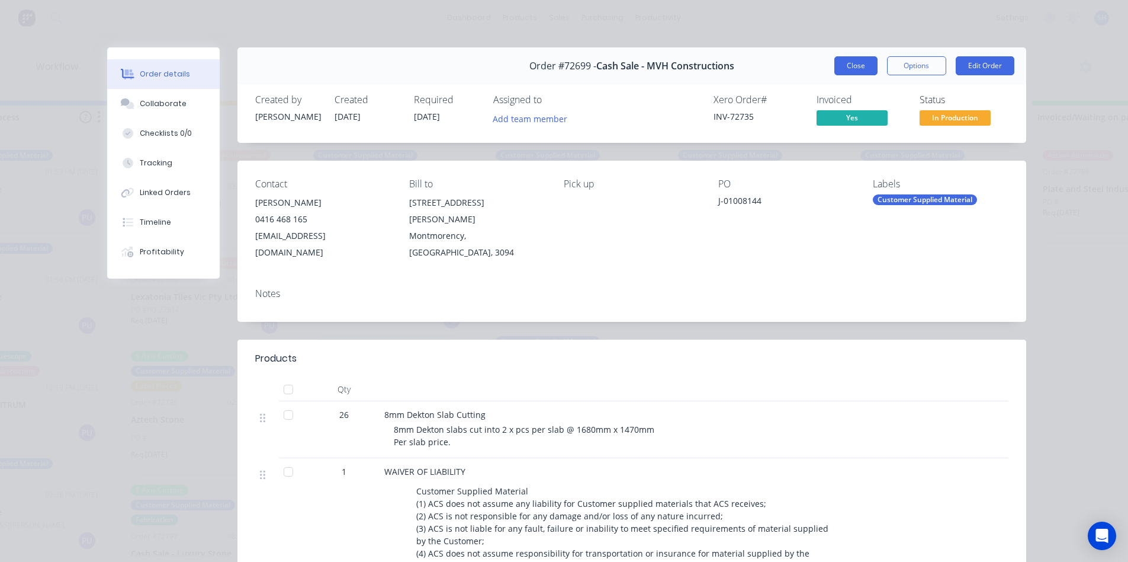
click at [847, 68] on button "Close" at bounding box center [856, 65] width 43 height 19
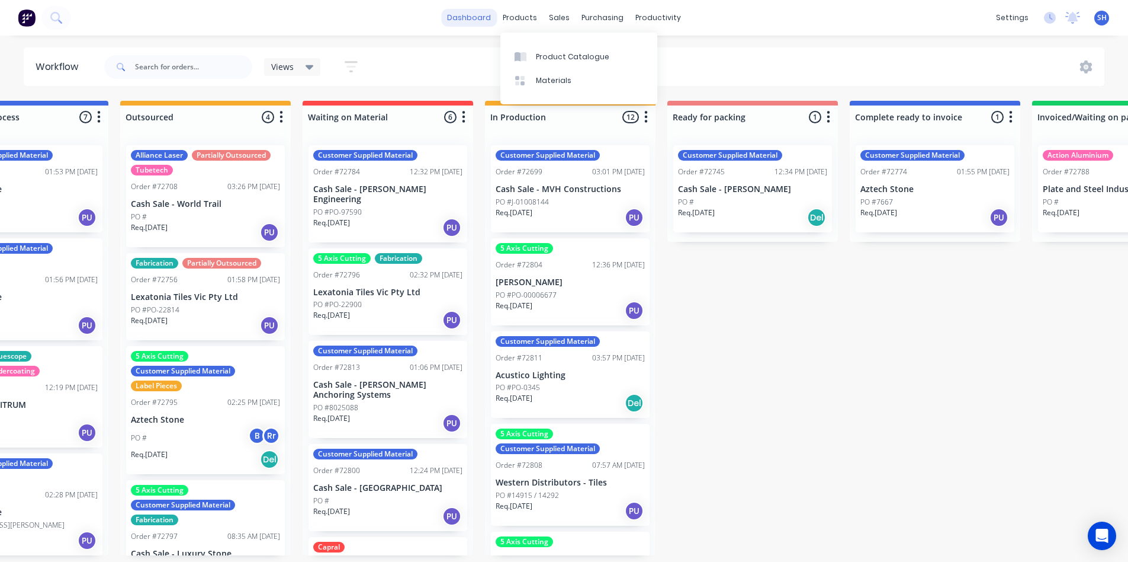
click at [483, 15] on link "dashboard" at bounding box center [469, 18] width 56 height 18
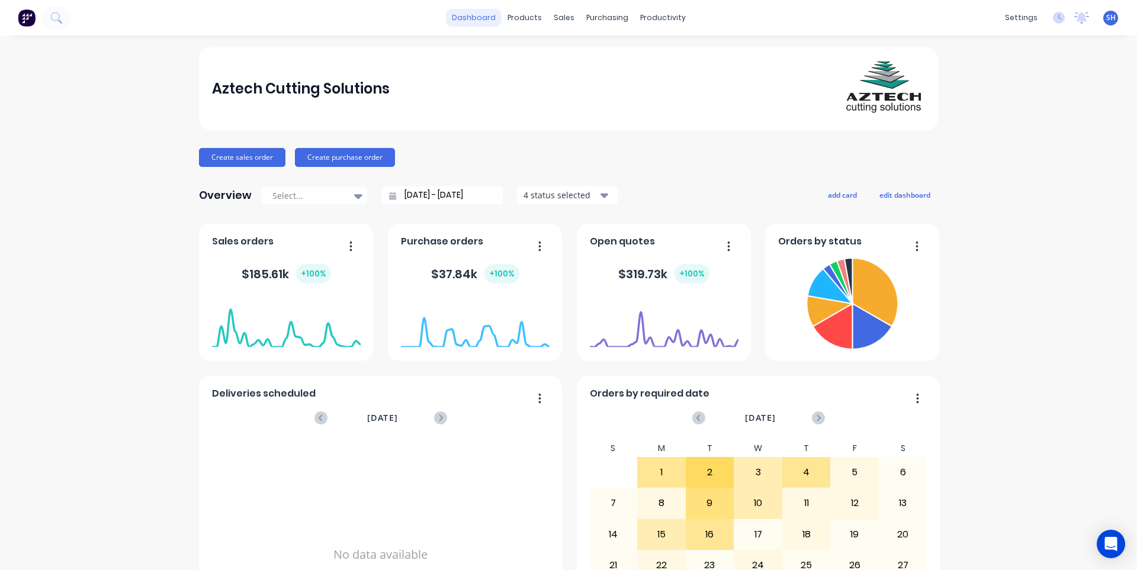
click at [484, 18] on link "dashboard" at bounding box center [474, 18] width 56 height 18
click at [553, 19] on div "sales" at bounding box center [564, 18] width 33 height 18
click at [578, 52] on link "Sales Orders" at bounding box center [622, 56] width 157 height 24
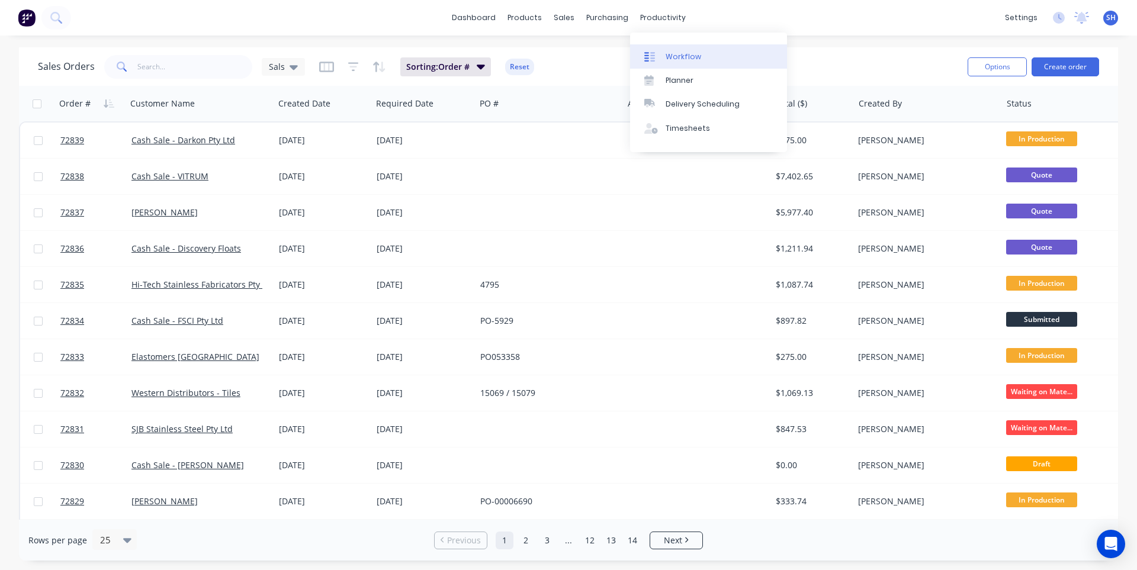
click at [684, 58] on div "Workflow" at bounding box center [684, 57] width 36 height 11
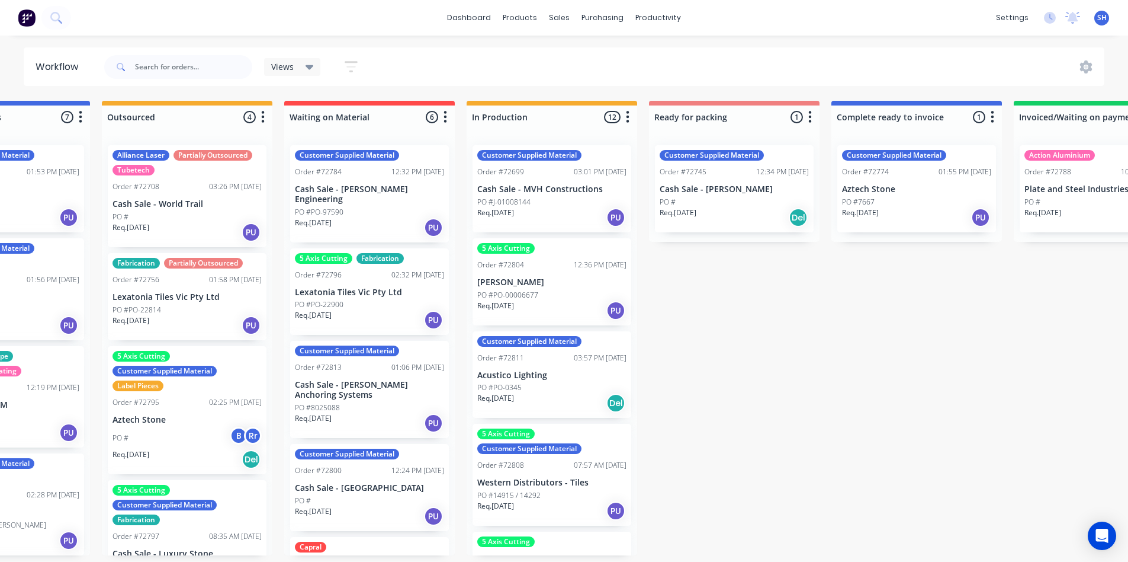
scroll to position [0, 270]
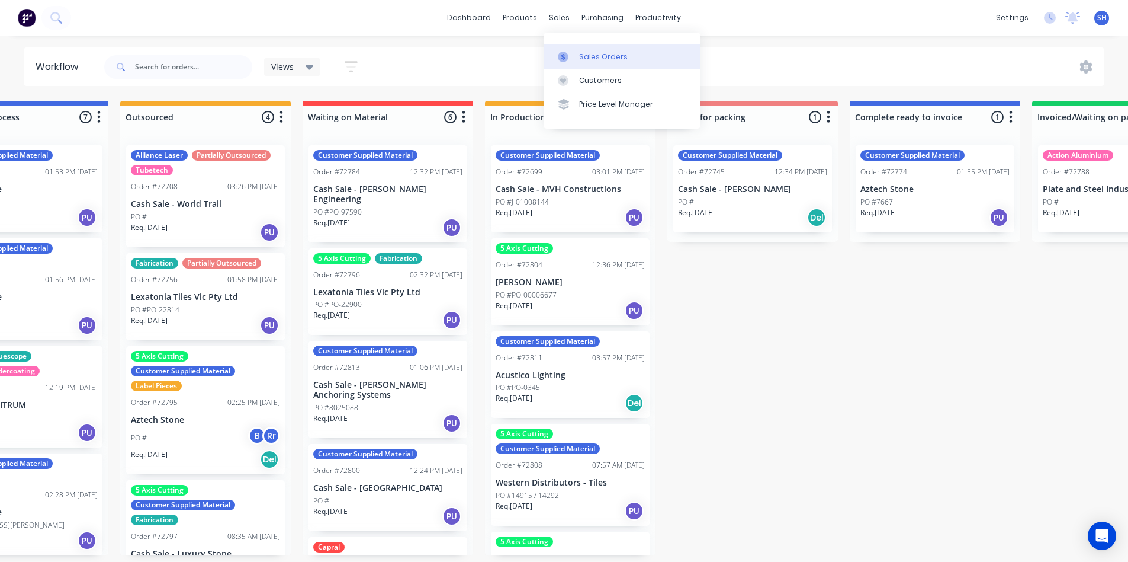
click at [592, 54] on div "Sales Orders" at bounding box center [603, 57] width 49 height 11
